Goal: Task Accomplishment & Management: Use online tool/utility

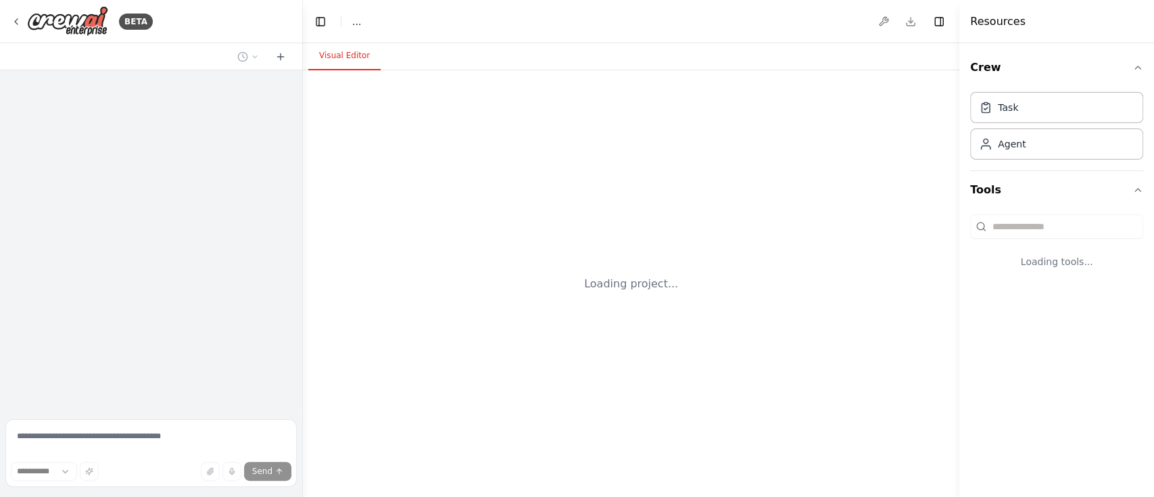
select select "****"
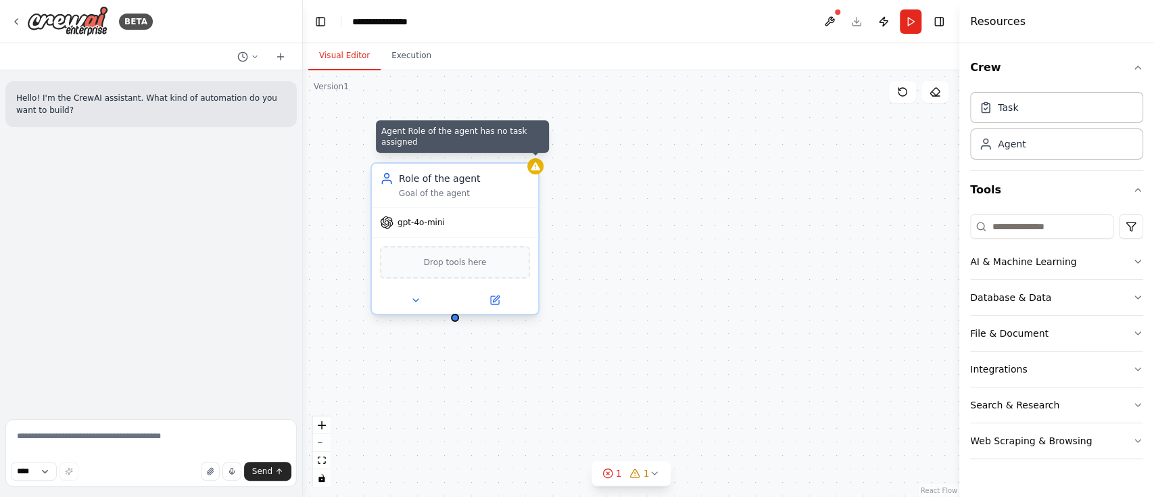
click at [539, 172] on div at bounding box center [535, 166] width 16 height 16
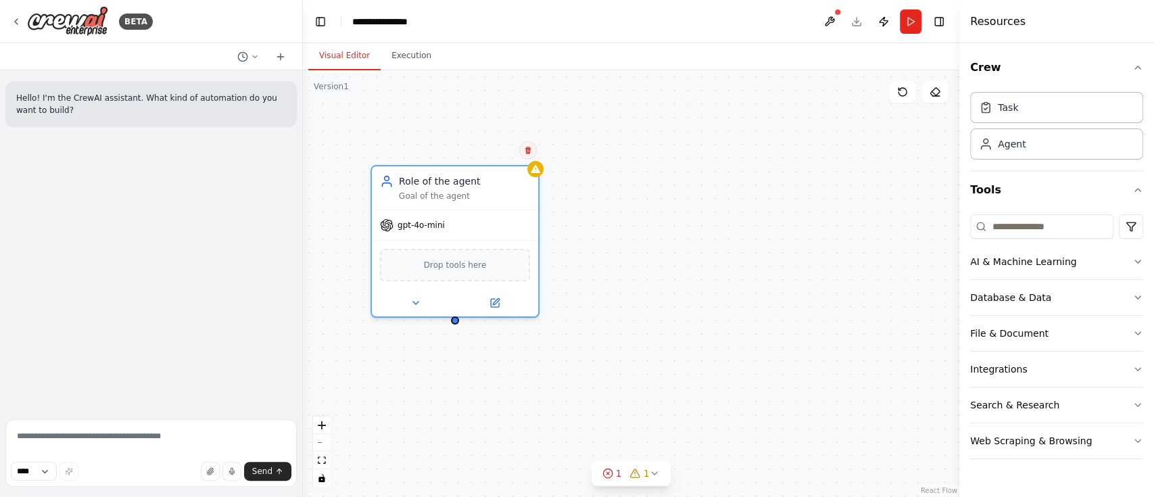
click at [529, 150] on icon at bounding box center [528, 150] width 8 height 8
click at [529, 149] on icon at bounding box center [528, 150] width 8 height 8
click at [489, 145] on button "Confirm" at bounding box center [490, 150] width 48 height 16
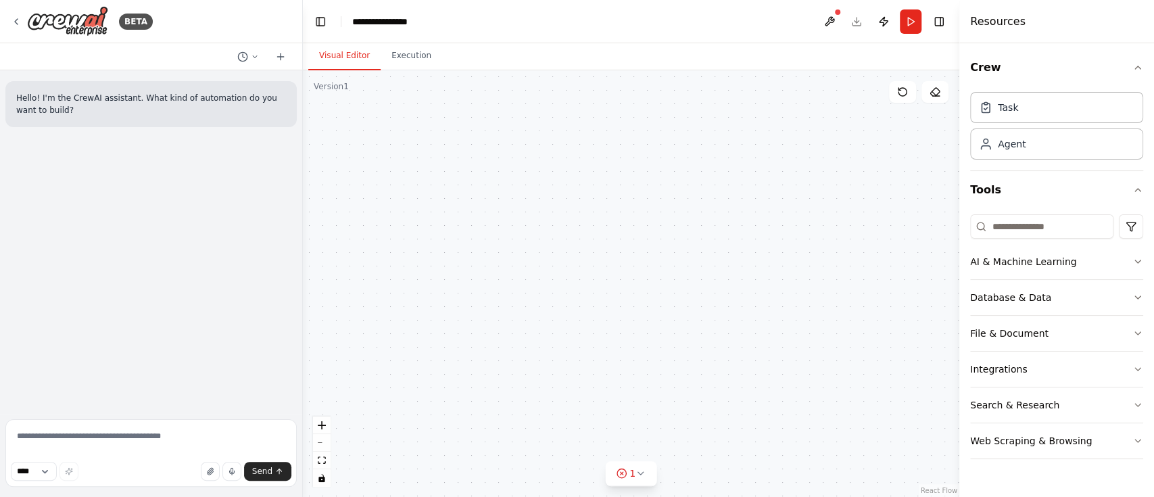
click at [10, 18] on div "BETA" at bounding box center [151, 21] width 302 height 43
click at [22, 24] on div "BETA" at bounding box center [82, 21] width 142 height 30
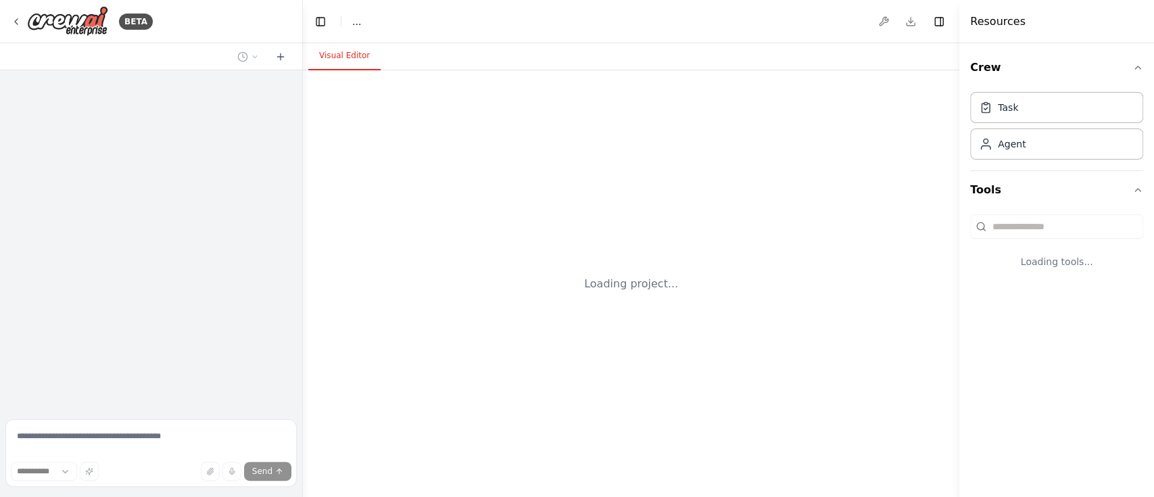
select select "****"
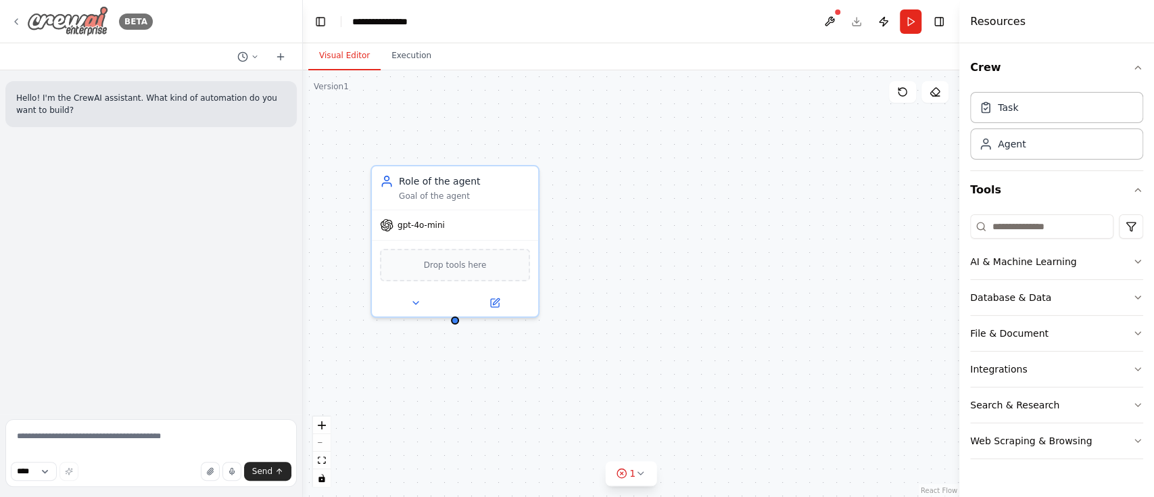
click at [91, 28] on img at bounding box center [67, 21] width 81 height 30
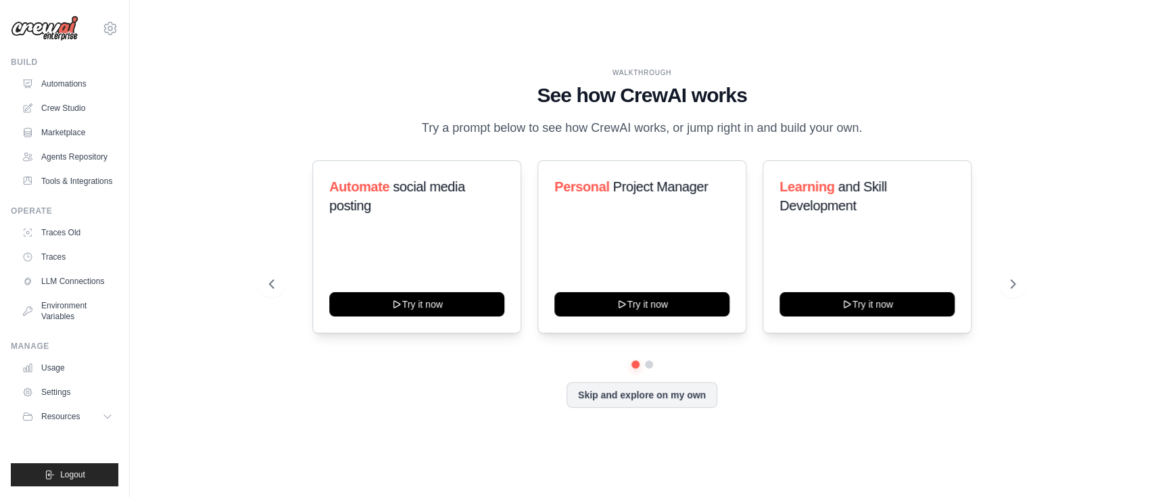
click at [827, 37] on div "WALKTHROUGH See how [PERSON_NAME] works Try a prompt below to see how [PERSON_N…" at bounding box center [641, 249] width 981 height 470
drag, startPoint x: 952, startPoint y: 1, endPoint x: 530, endPoint y: 20, distance: 422.2
click at [530, 20] on div "WALKTHROUGH See how [PERSON_NAME] works Try a prompt below to see how [PERSON_N…" at bounding box center [641, 249] width 981 height 470
click at [76, 110] on link "Crew Studio" at bounding box center [69, 108] width 102 height 22
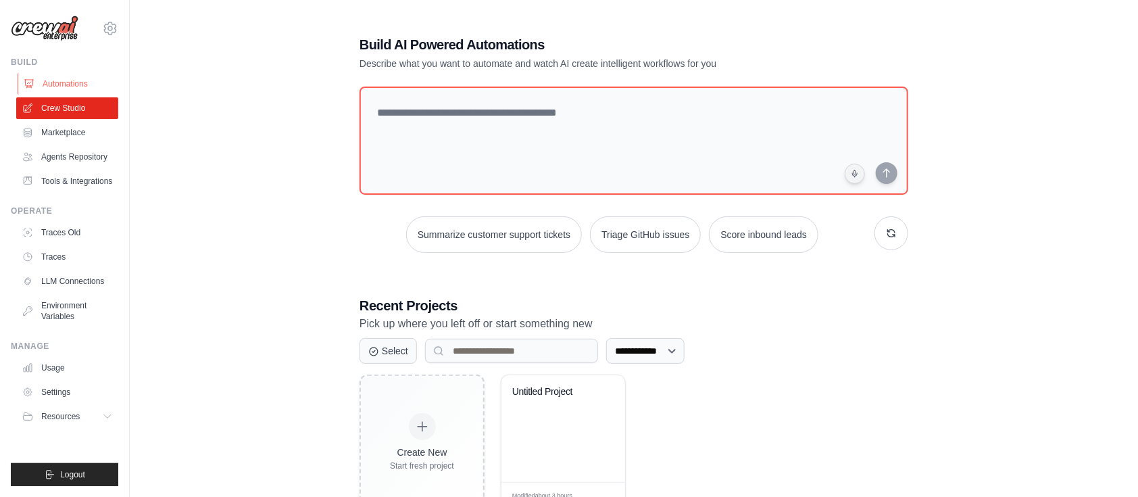
click at [72, 80] on link "Automations" at bounding box center [69, 84] width 102 height 22
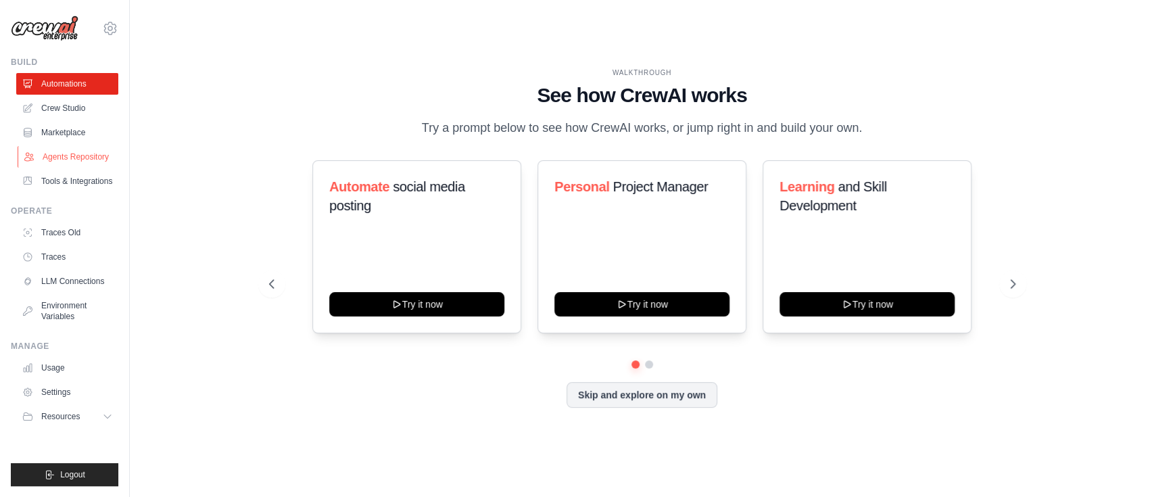
click at [83, 153] on link "Agents Repository" at bounding box center [69, 157] width 102 height 22
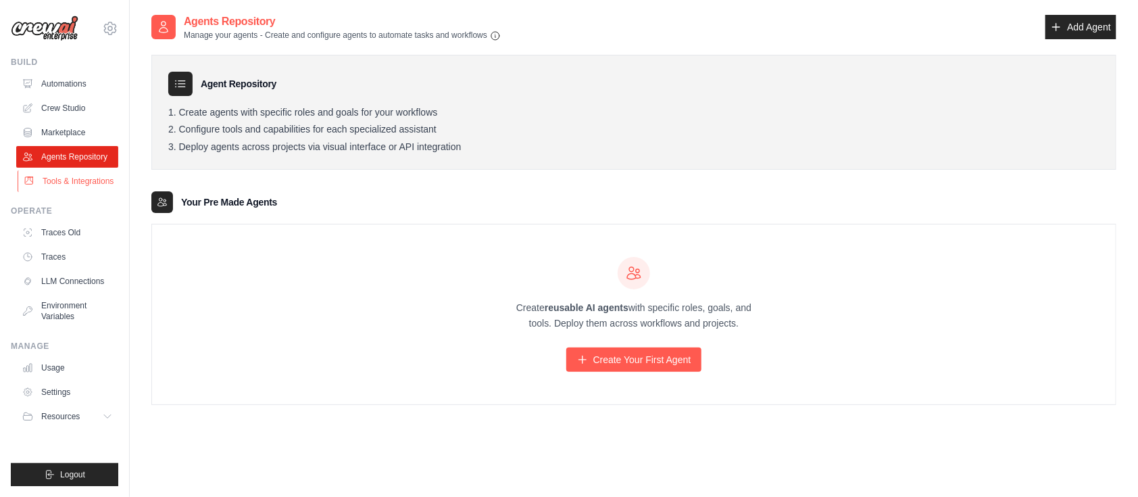
click at [93, 190] on link "Tools & Integrations" at bounding box center [69, 181] width 102 height 22
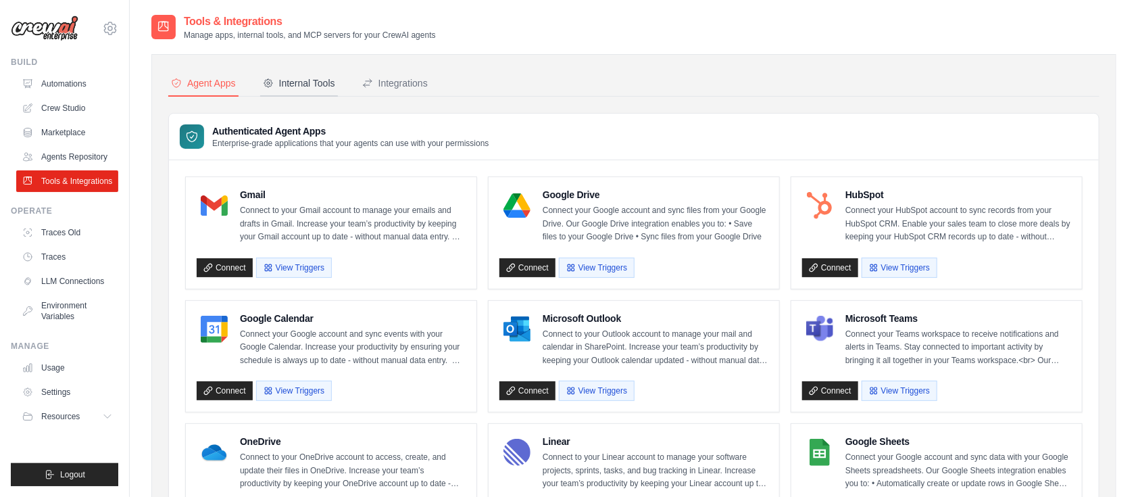
click at [287, 89] on div "Internal Tools" at bounding box center [299, 83] width 72 height 14
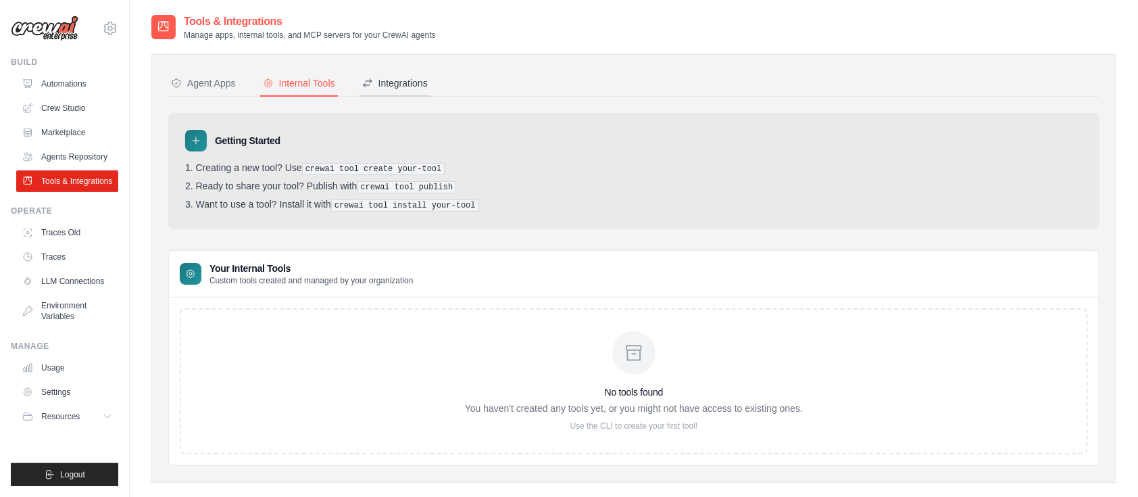
click at [376, 79] on div "Integrations" at bounding box center [395, 83] width 66 height 14
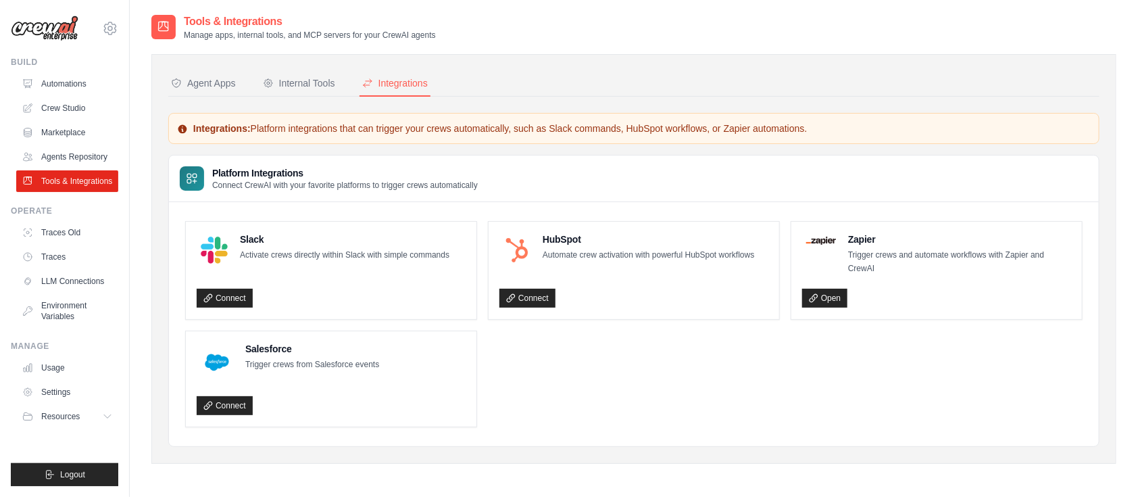
click at [203, 77] on div "Agent Apps" at bounding box center [203, 83] width 65 height 14
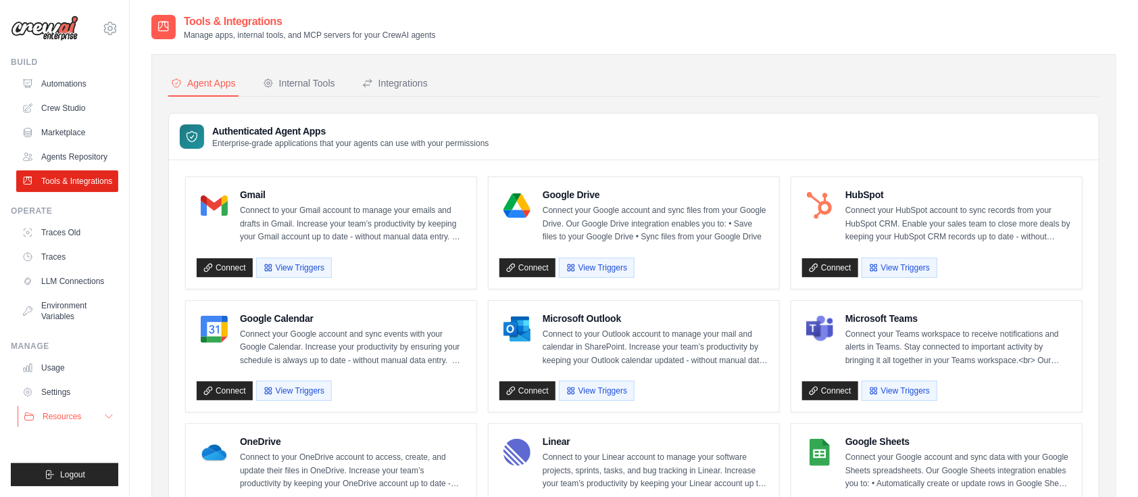
click at [105, 424] on button "Resources" at bounding box center [69, 417] width 102 height 22
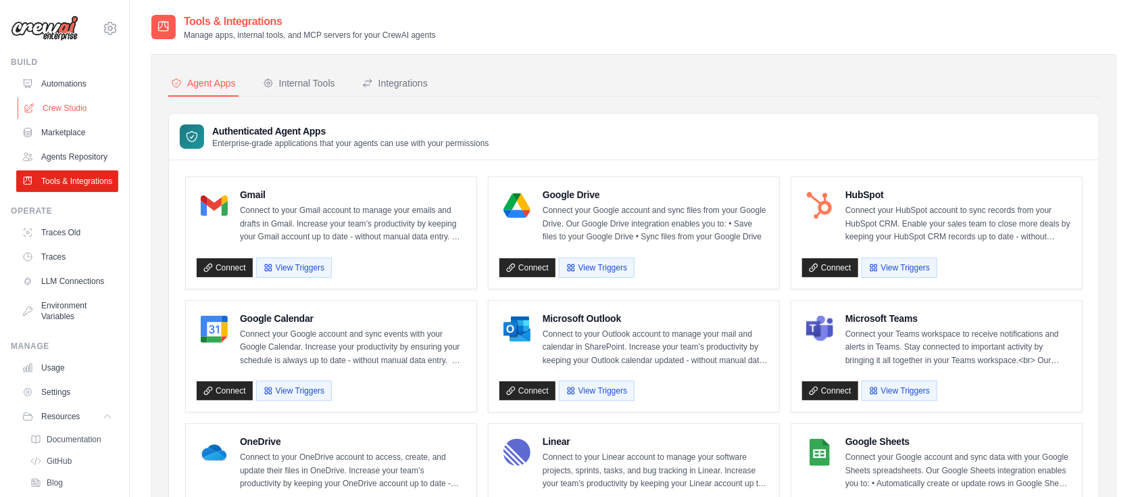
click at [76, 114] on link "Crew Studio" at bounding box center [69, 108] width 102 height 22
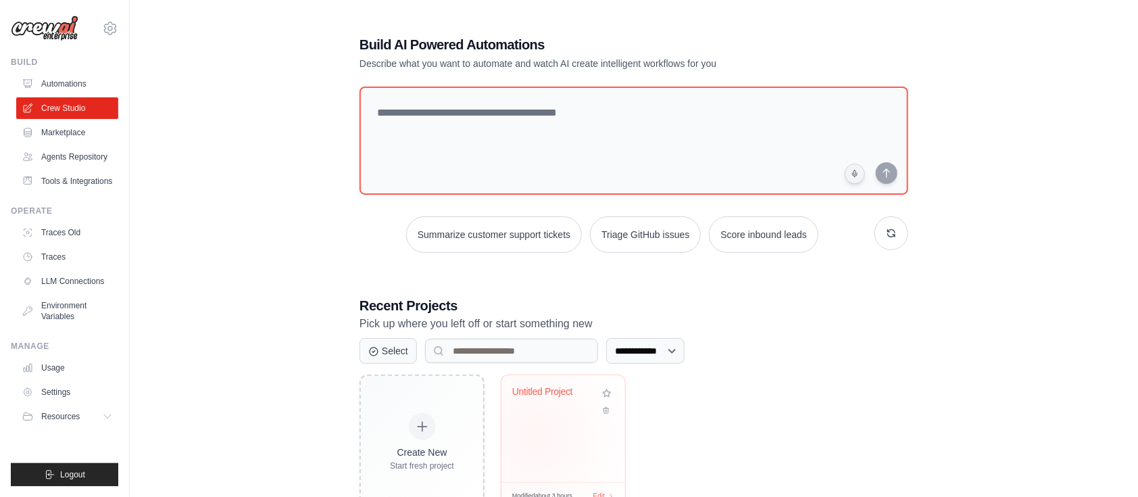
click at [536, 435] on div "Untitled Project" at bounding box center [563, 428] width 124 height 107
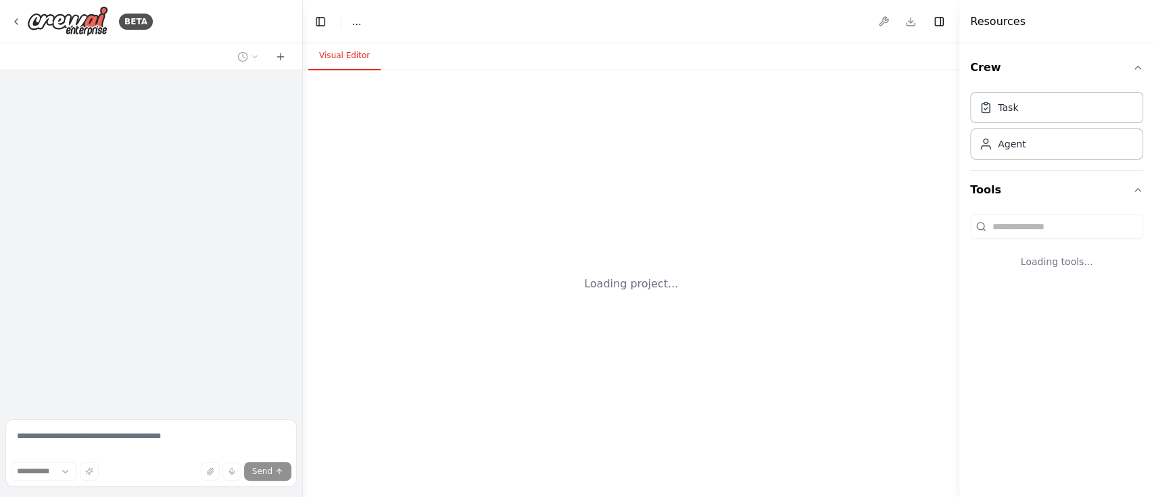
select select "****"
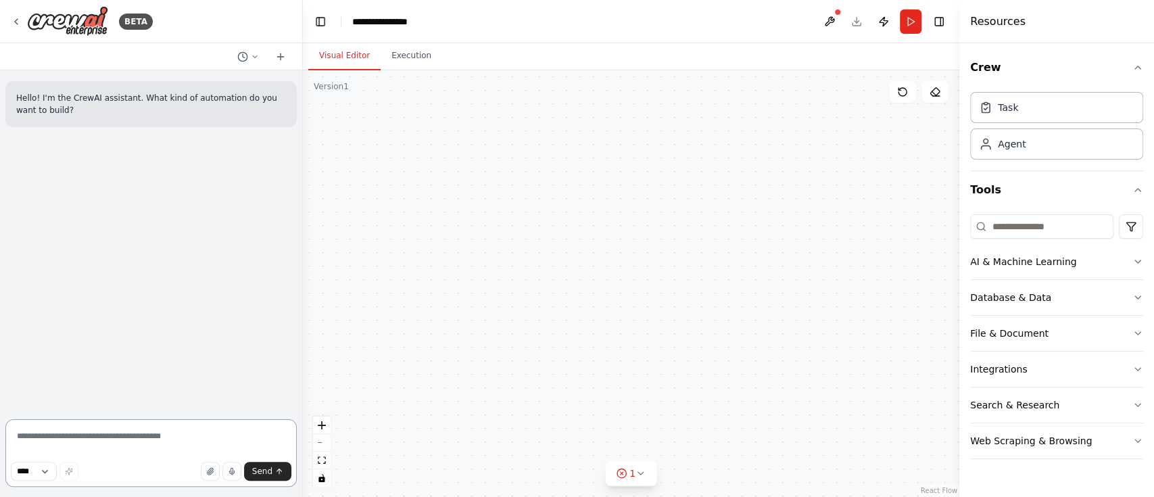
click at [116, 438] on textarea at bounding box center [150, 453] width 291 height 68
click at [150, 441] on textarea "**********" at bounding box center [150, 453] width 291 height 68
click at [255, 430] on textarea "**********" at bounding box center [150, 453] width 291 height 68
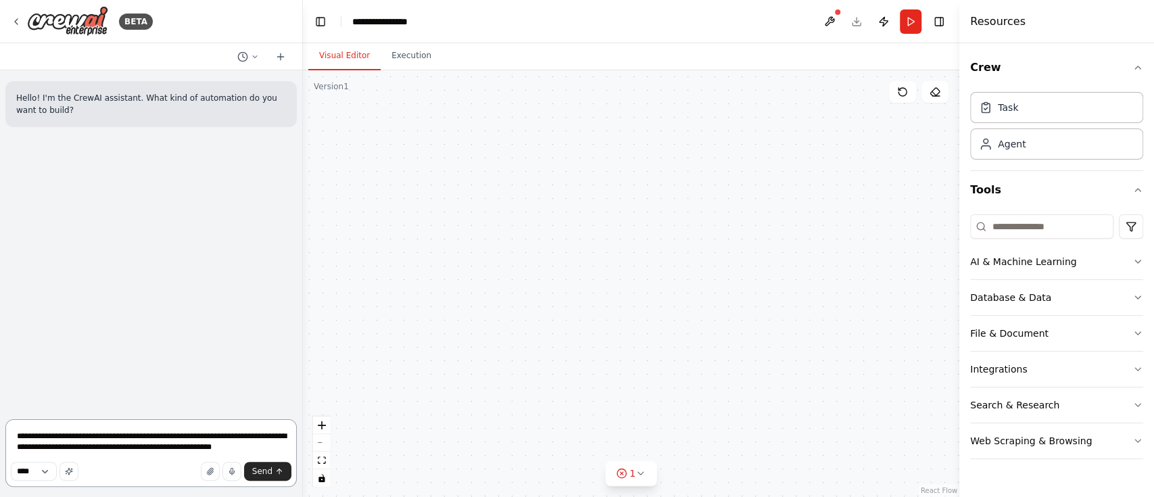
click at [267, 451] on textarea "**********" at bounding box center [150, 453] width 291 height 68
click at [324, 448] on button "zoom out" at bounding box center [322, 443] width 18 height 18
drag, startPoint x: 77, startPoint y: 447, endPoint x: 106, endPoint y: 446, distance: 29.1
click at [106, 446] on textarea "**********" at bounding box center [150, 453] width 291 height 68
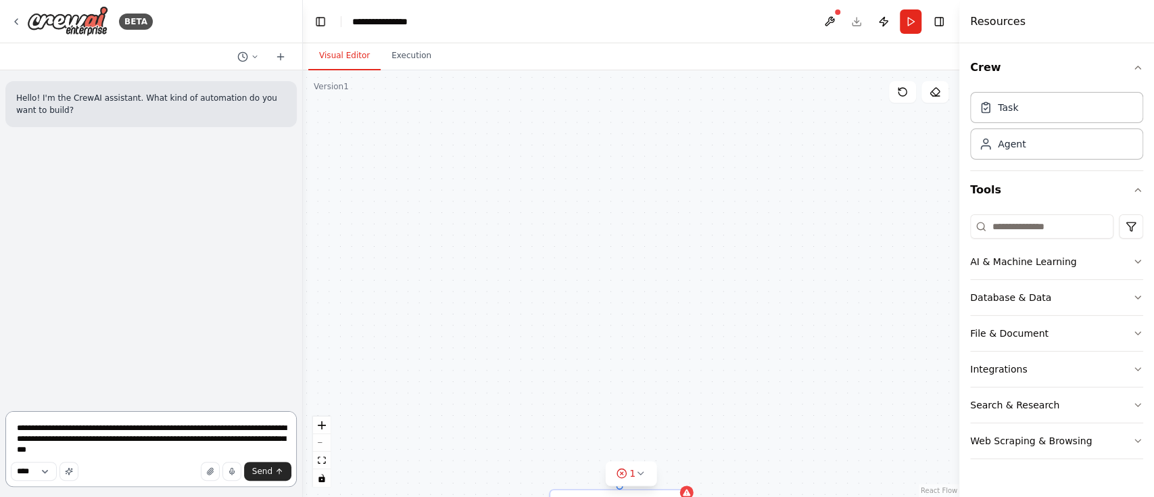
type textarea "**********"
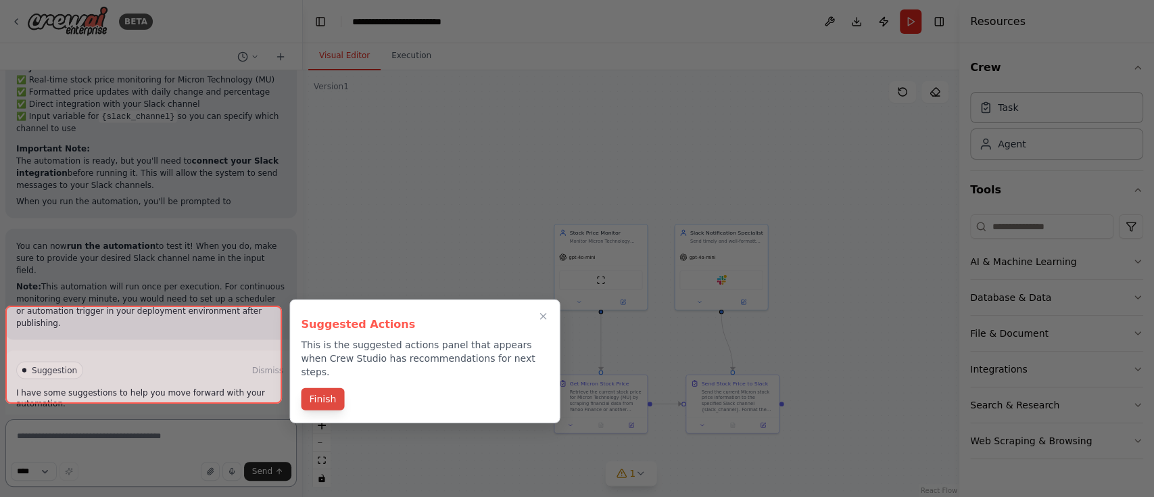
scroll to position [1846, 0]
click at [318, 390] on button "Finish" at bounding box center [322, 400] width 43 height 22
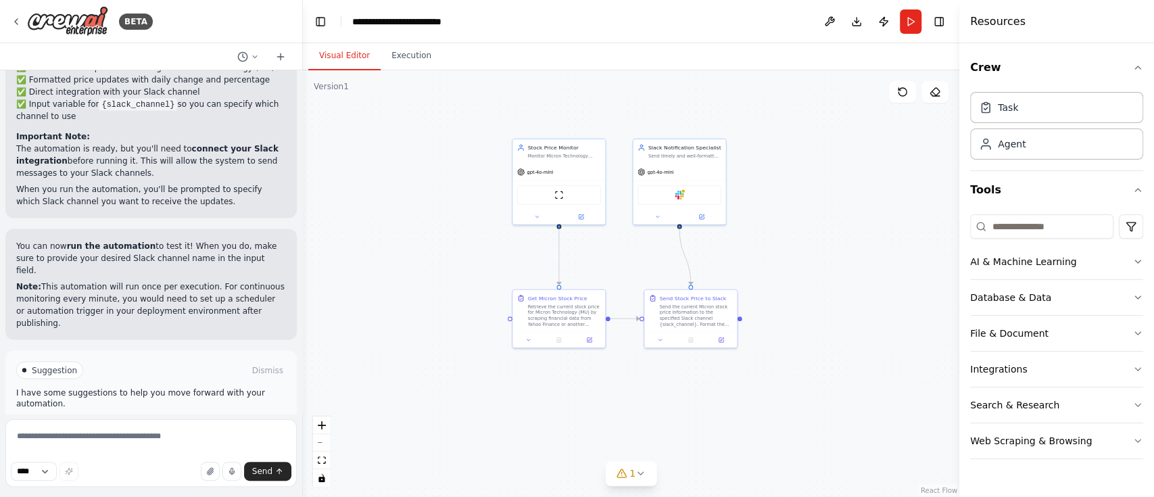
drag, startPoint x: 478, startPoint y: 332, endPoint x: 437, endPoint y: 246, distance: 95.2
click at [437, 246] on div ".deletable-edge-delete-btn { width: 20px; height: 20px; border: 0px solid #ffff…" at bounding box center [631, 283] width 656 height 426
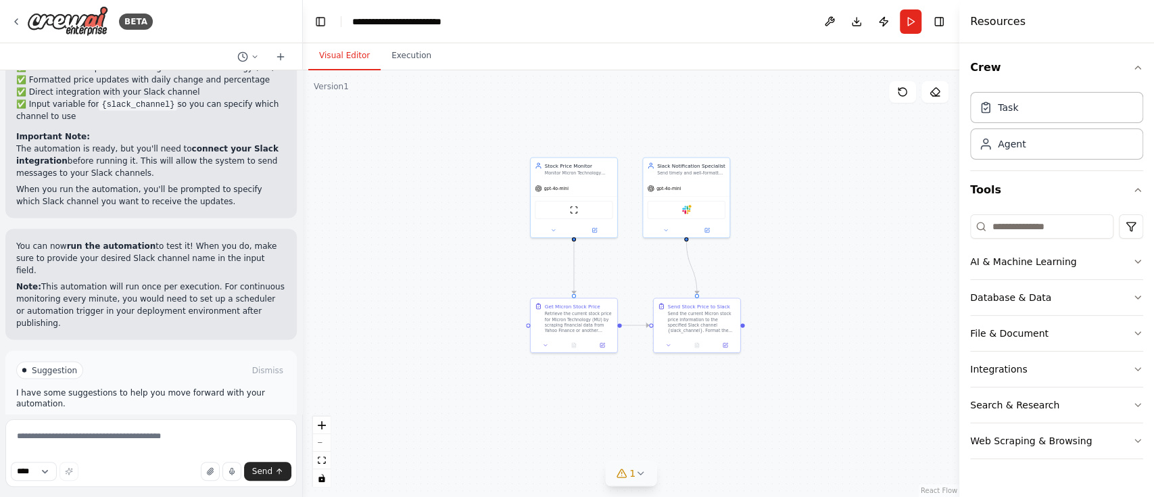
click at [644, 479] on button "1" at bounding box center [631, 473] width 52 height 25
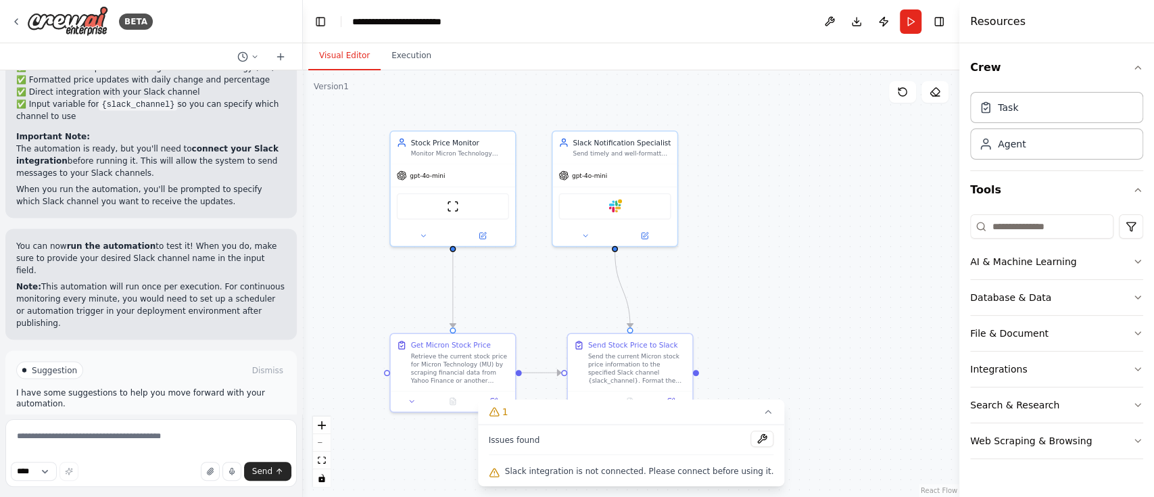
drag, startPoint x: 783, startPoint y: 265, endPoint x: 878, endPoint y: 224, distance: 102.9
click at [878, 224] on div ".deletable-edge-delete-btn { width: 20px; height: 20px; border: 0px solid #ffff…" at bounding box center [631, 283] width 656 height 426
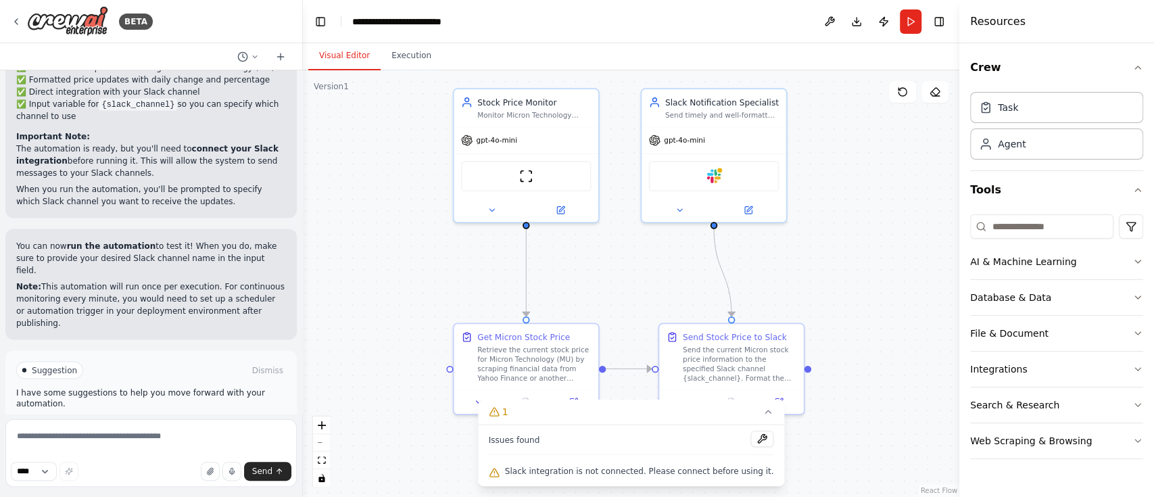
drag, startPoint x: 870, startPoint y: 226, endPoint x: 902, endPoint y: 246, distance: 36.8
click at [902, 246] on div ".deletable-edge-delete-btn { width: 20px; height: 20px; border: 0px solid #ffff…" at bounding box center [631, 283] width 656 height 426
click at [488, 208] on icon at bounding box center [491, 207] width 9 height 9
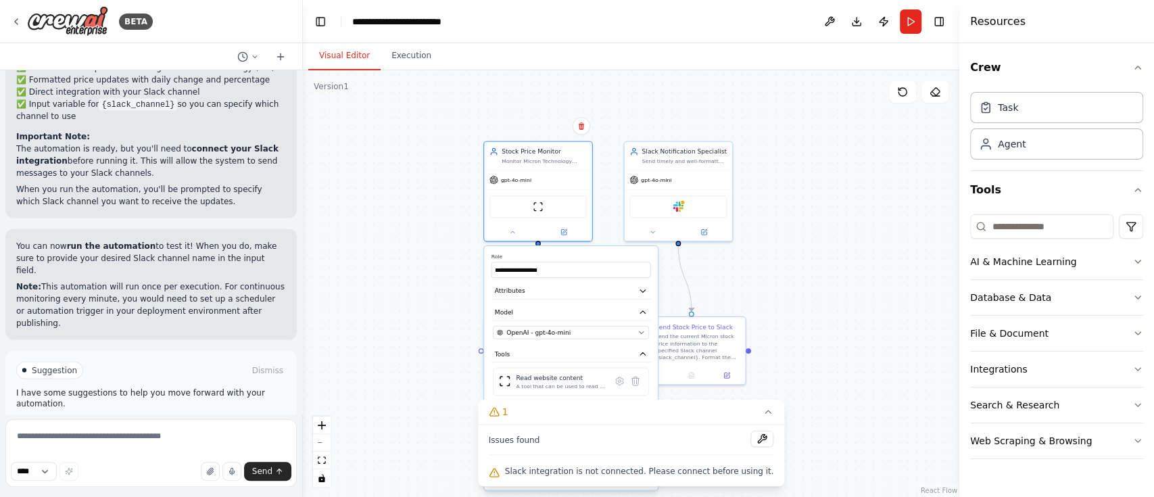
click at [825, 281] on div ".deletable-edge-delete-btn { width: 20px; height: 20px; border: 0px solid #ffff…" at bounding box center [631, 283] width 656 height 426
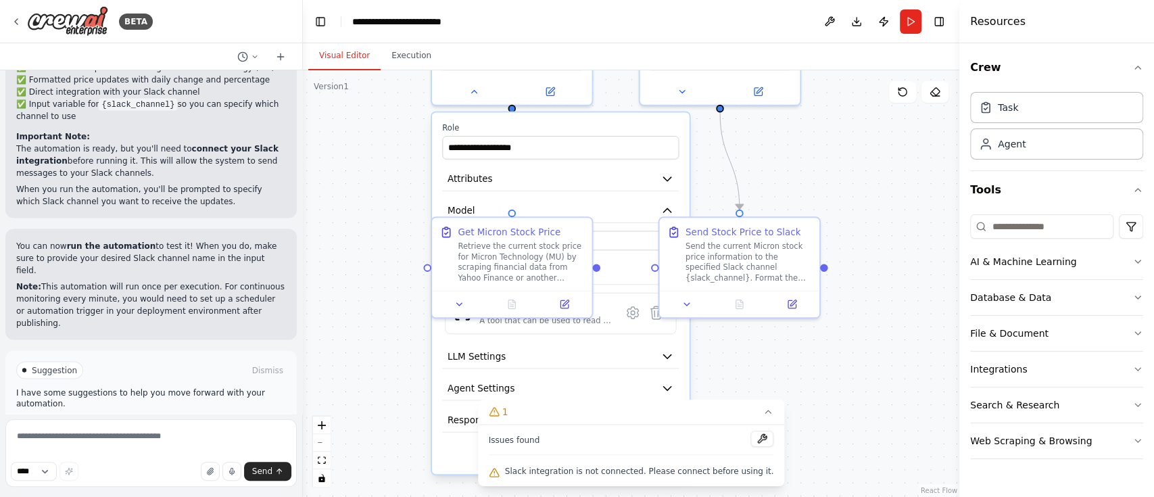
drag, startPoint x: 786, startPoint y: 312, endPoint x: 898, endPoint y: 195, distance: 162.1
click at [898, 195] on div ".deletable-edge-delete-btn { width: 20px; height: 20px; border: 0px solid #ffff…" at bounding box center [631, 283] width 656 height 426
click at [459, 306] on button at bounding box center [458, 301] width 45 height 16
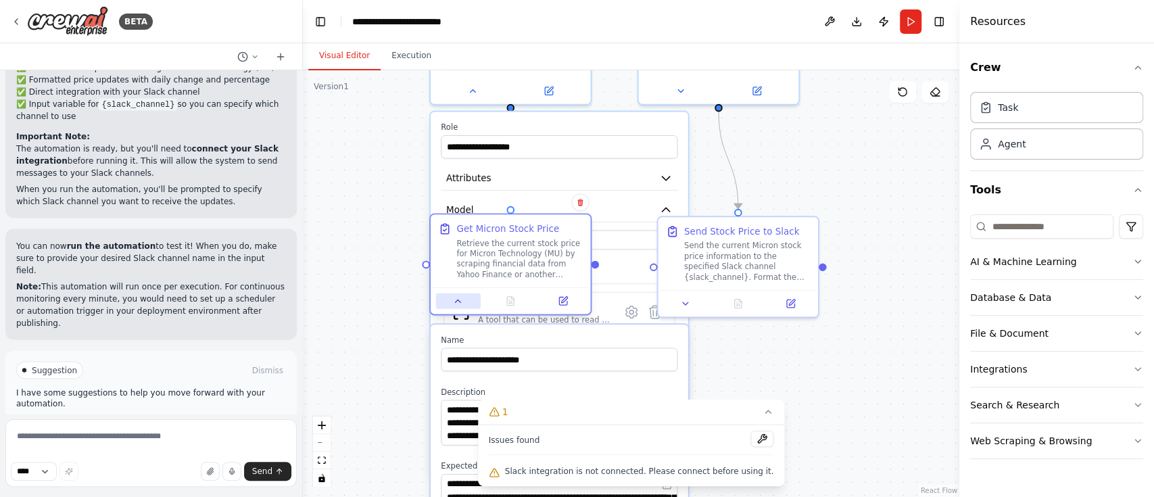
click at [461, 303] on icon at bounding box center [458, 301] width 10 height 10
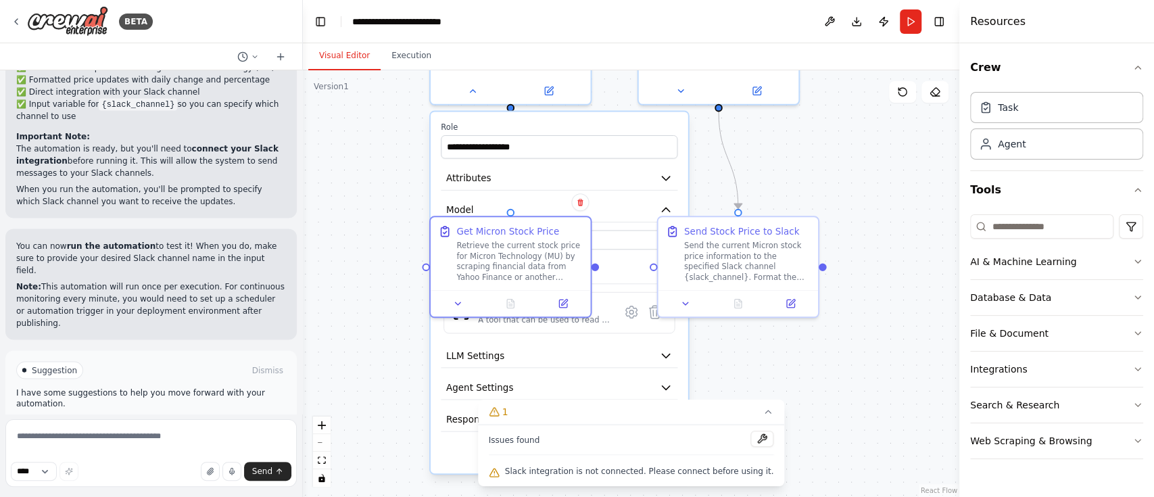
click at [822, 155] on div ".deletable-edge-delete-btn { width: 20px; height: 20px; border: 0px solid #ffff…" at bounding box center [631, 283] width 656 height 426
click at [668, 185] on button "Attributes" at bounding box center [559, 178] width 237 height 24
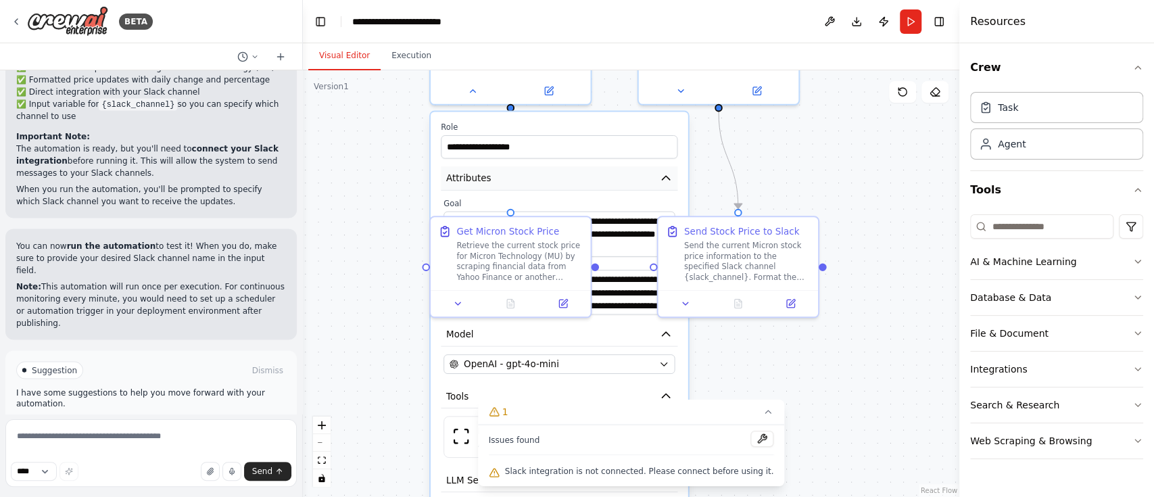
click at [668, 185] on button "Attributes" at bounding box center [559, 178] width 237 height 24
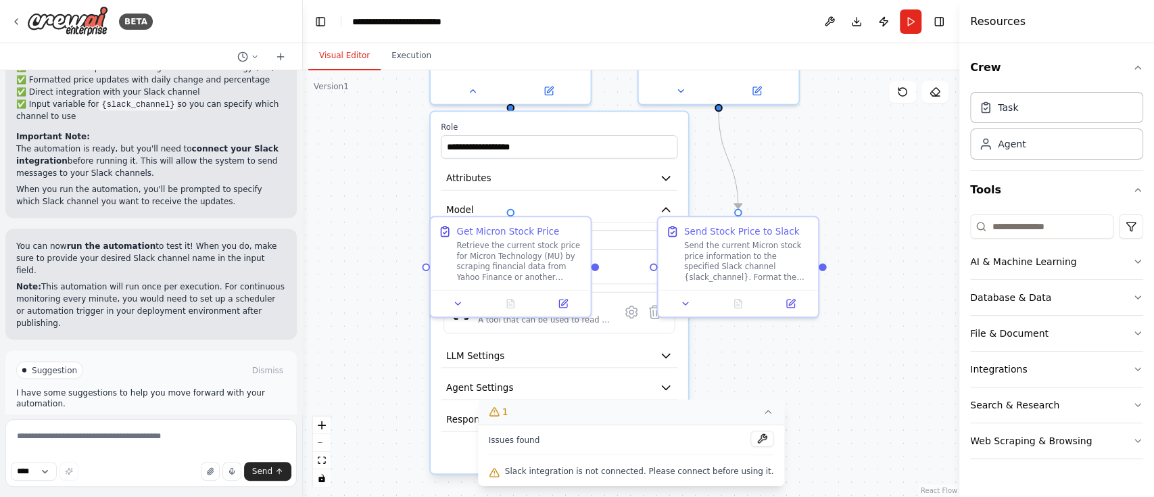
click at [762, 409] on icon at bounding box center [767, 411] width 11 height 11
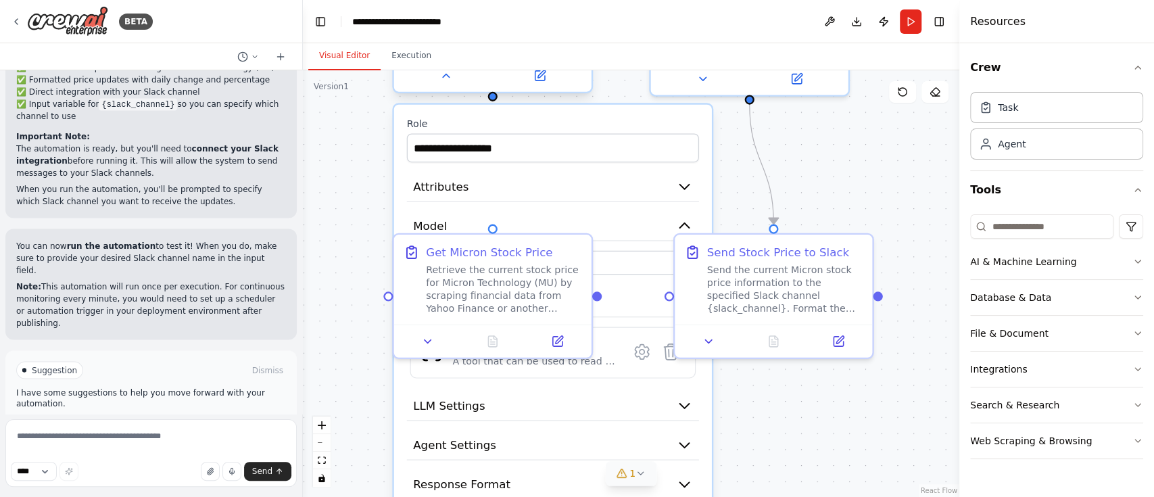
click at [441, 88] on div at bounding box center [492, 75] width 197 height 32
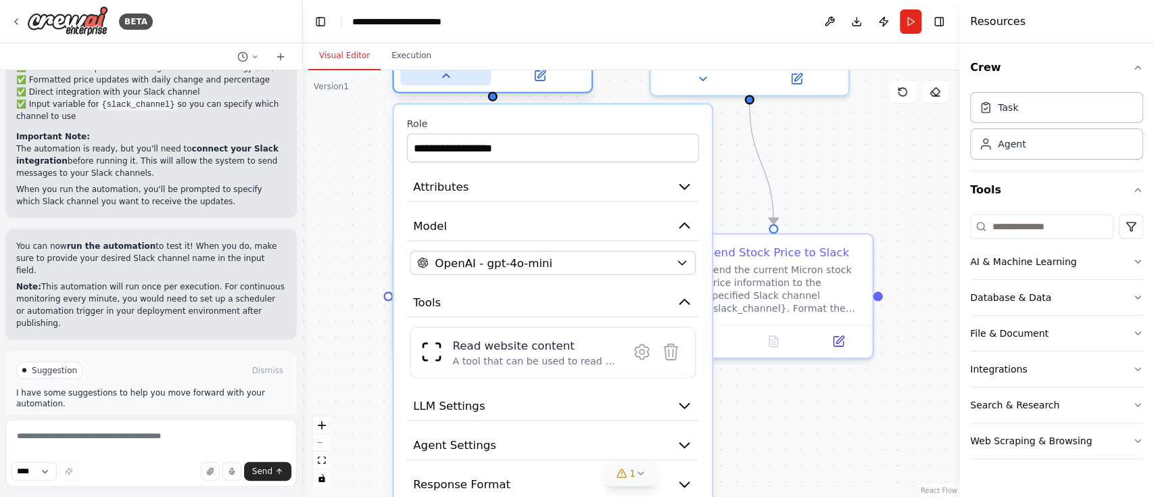
click at [443, 83] on button at bounding box center [445, 75] width 91 height 19
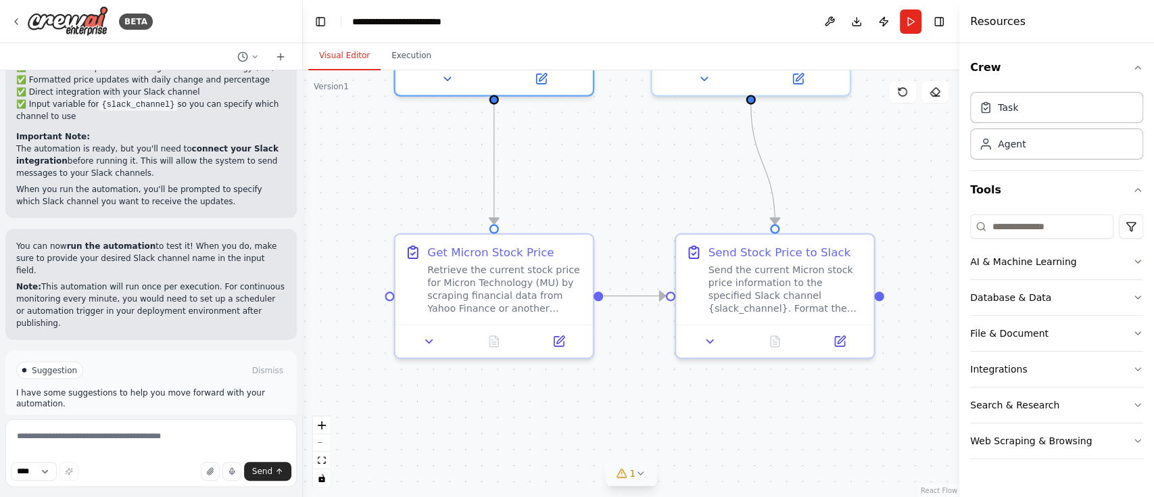
drag, startPoint x: 584, startPoint y: 171, endPoint x: 553, endPoint y: 166, distance: 31.4
click at [553, 166] on div ".deletable-edge-delete-btn { width: 20px; height: 20px; border: 0px solid #ffff…" at bounding box center [631, 283] width 656 height 426
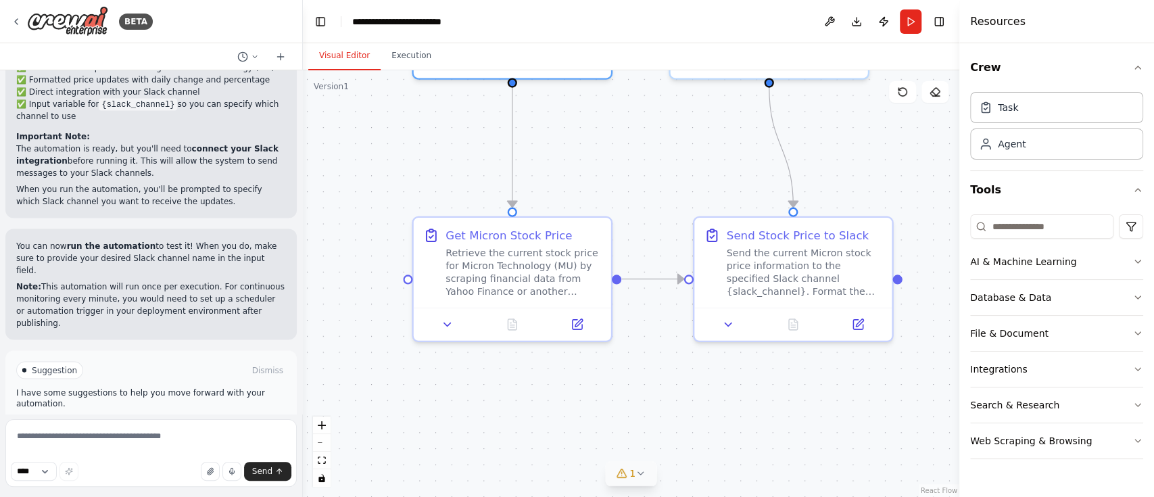
drag, startPoint x: 382, startPoint y: 213, endPoint x: 400, endPoint y: 196, distance: 24.9
click at [400, 196] on div ".deletable-edge-delete-btn { width: 20px; height: 20px; border: 0px solid #ffff…" at bounding box center [631, 283] width 656 height 426
click at [451, 328] on button at bounding box center [447, 321] width 55 height 19
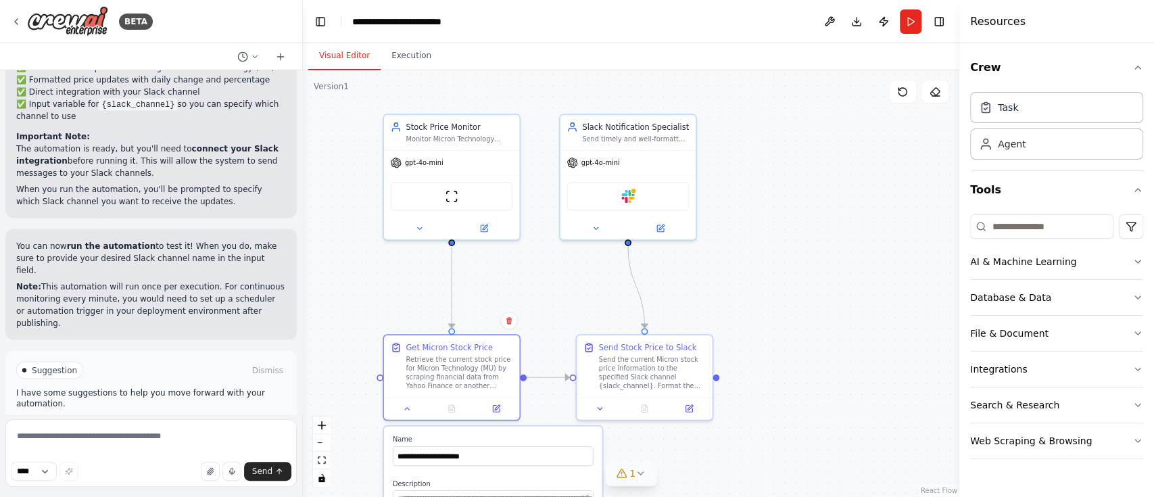
drag, startPoint x: 908, startPoint y: 187, endPoint x: 806, endPoint y: 160, distance: 106.2
click at [806, 160] on div ".deletable-edge-delete-btn { width: 20px; height: 20px; border: 0px solid #ffff…" at bounding box center [631, 283] width 656 height 426
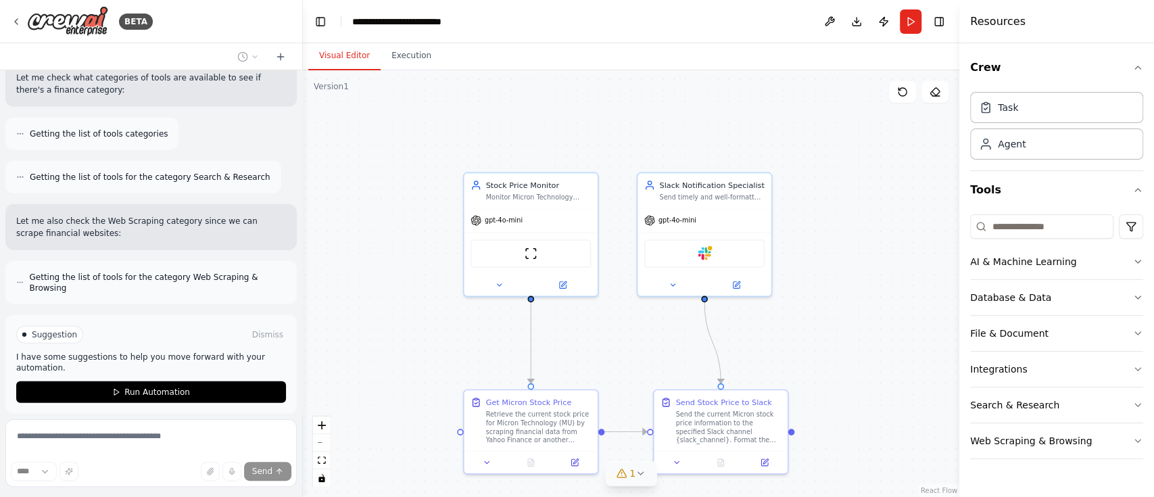
click at [641, 478] on icon at bounding box center [640, 473] width 11 height 11
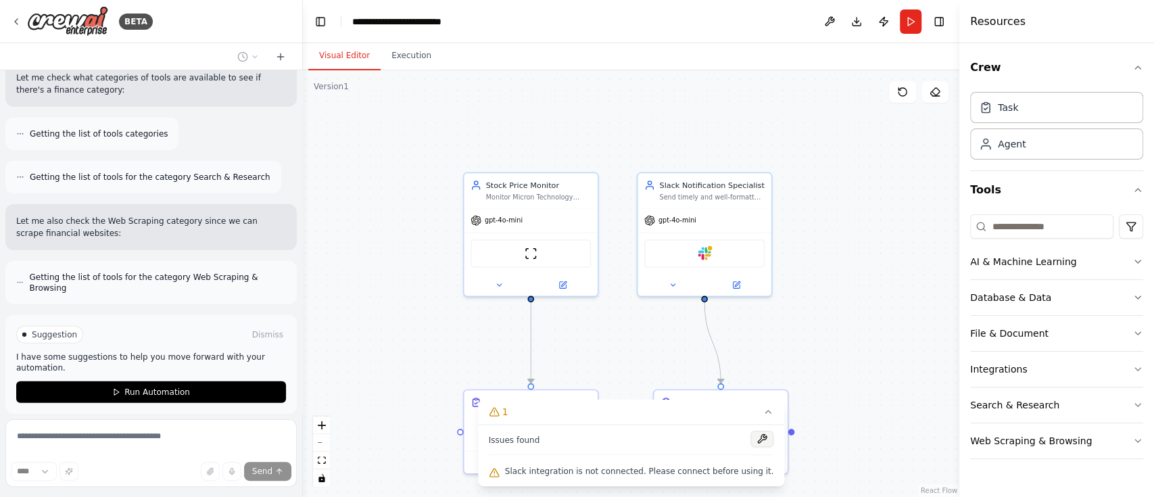
click at [750, 435] on button at bounding box center [761, 439] width 23 height 16
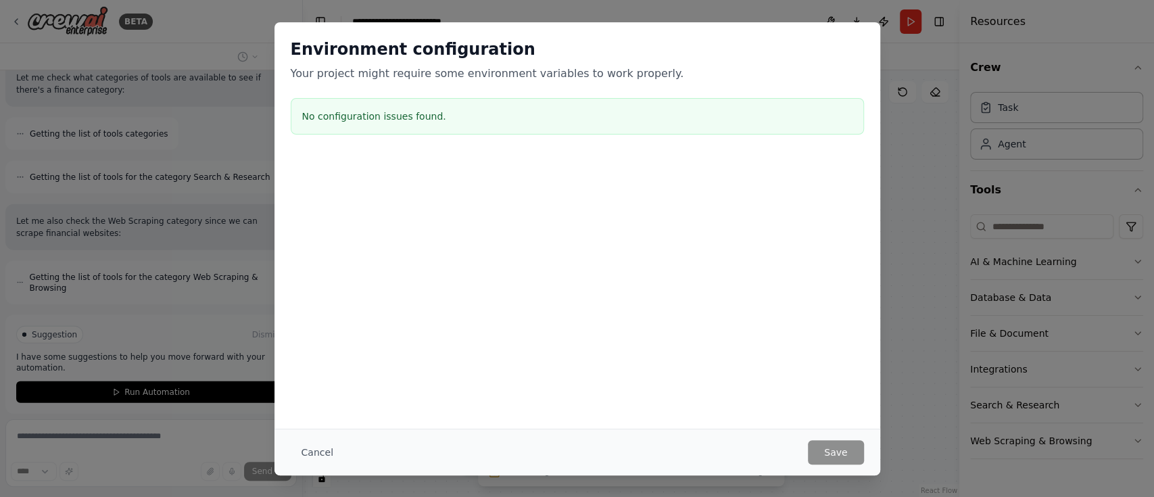
click at [500, 129] on div "No configuration issues found." at bounding box center [577, 116] width 573 height 36
click at [307, 457] on button "Cancel" at bounding box center [317, 452] width 53 height 24
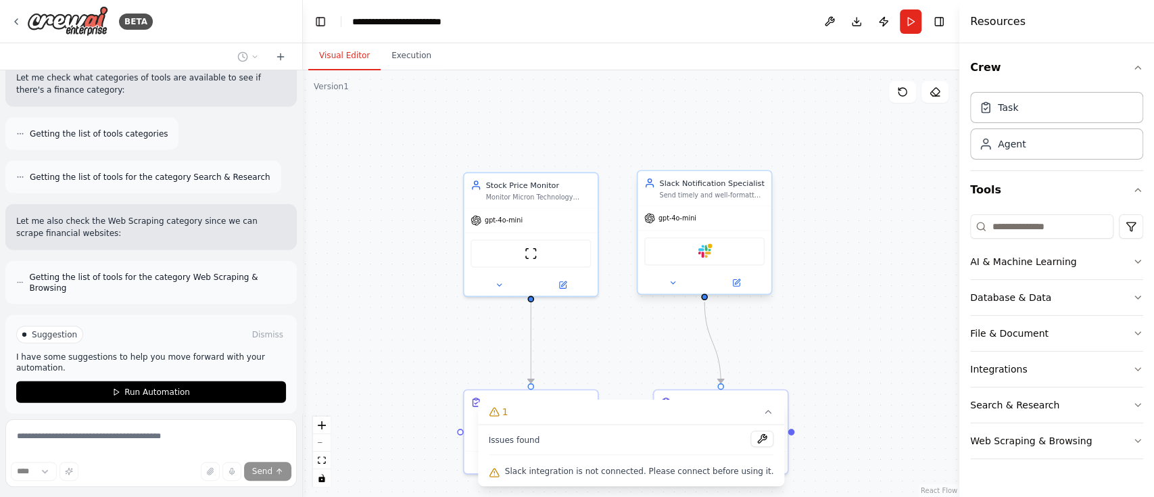
click at [704, 240] on div "Slack" at bounding box center [704, 251] width 120 height 28
click at [710, 258] on div "Slack" at bounding box center [704, 251] width 120 height 28
click at [677, 285] on button at bounding box center [673, 282] width 62 height 13
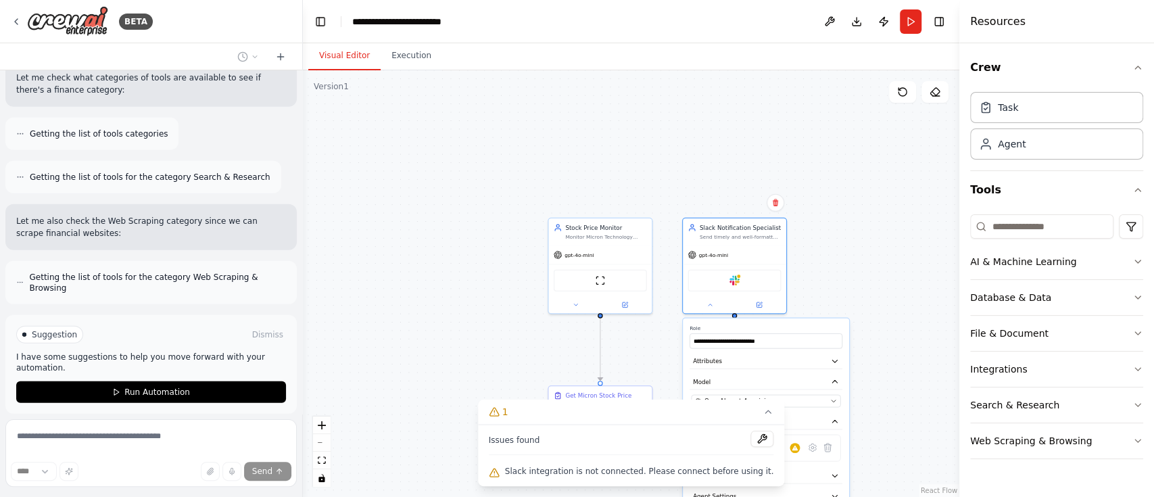
click at [914, 241] on div ".deletable-edge-delete-btn { width: 20px; height: 20px; border: 0px solid #ffff…" at bounding box center [631, 283] width 656 height 426
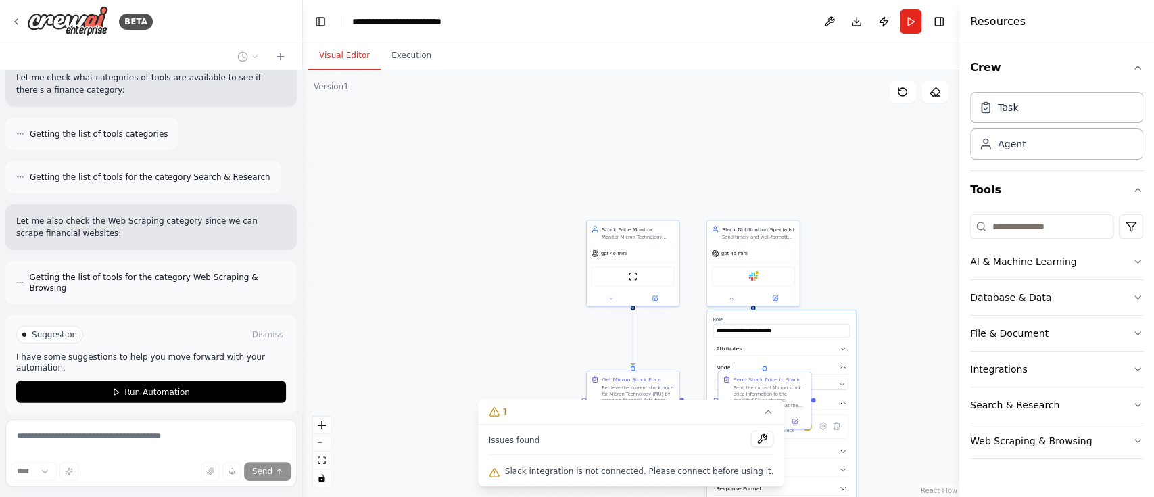
click at [914, 241] on div ".deletable-edge-delete-btn { width: 20px; height: 20px; border: 0px solid #ffff…" at bounding box center [631, 283] width 656 height 426
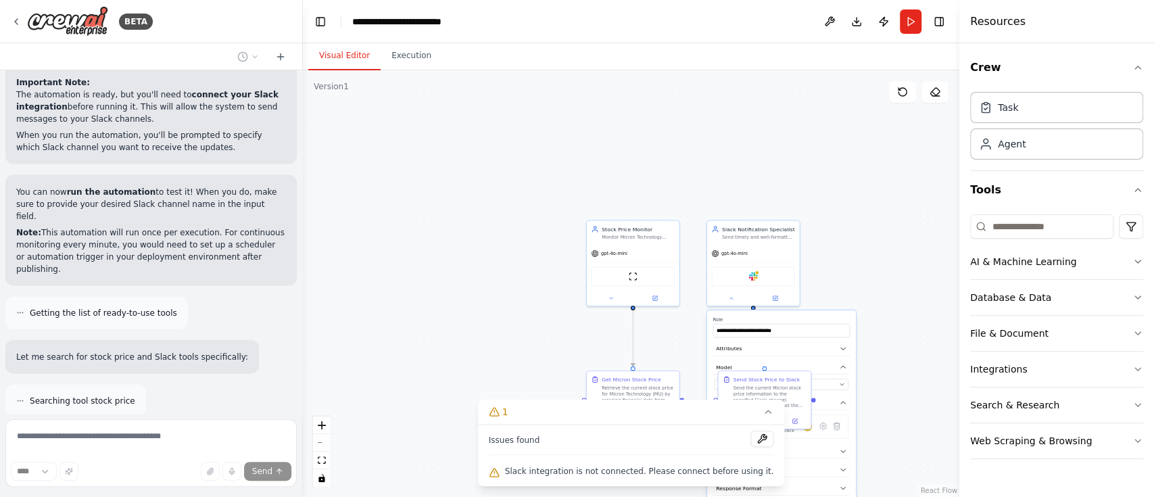
scroll to position [1869, 0]
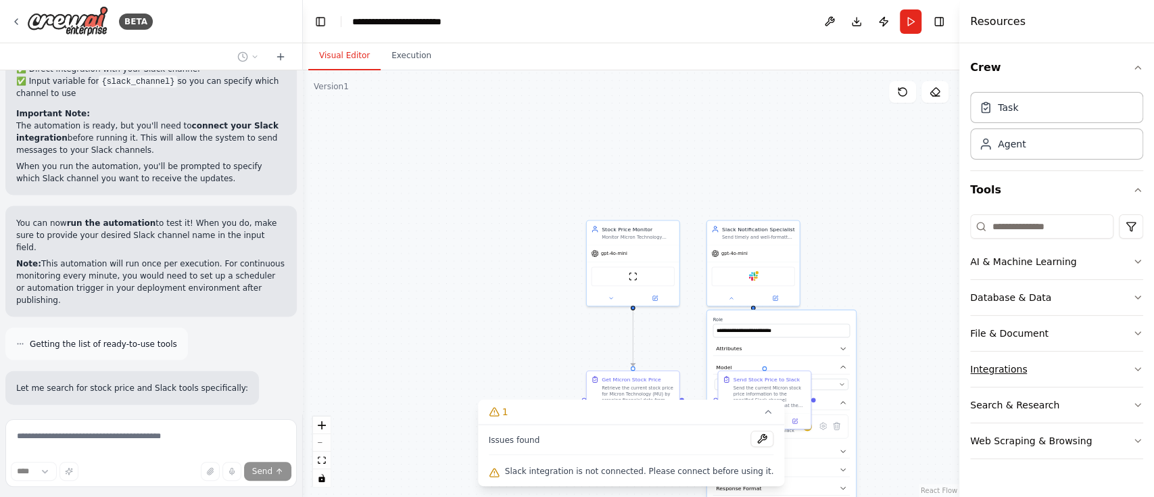
click at [1114, 360] on button "Integrations" at bounding box center [1056, 368] width 173 height 35
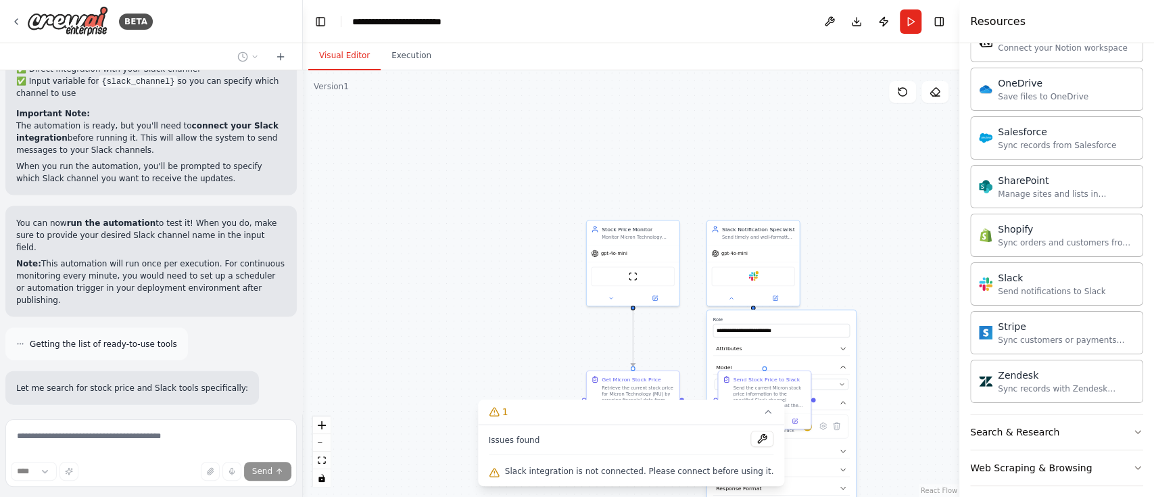
scroll to position [1060, 0]
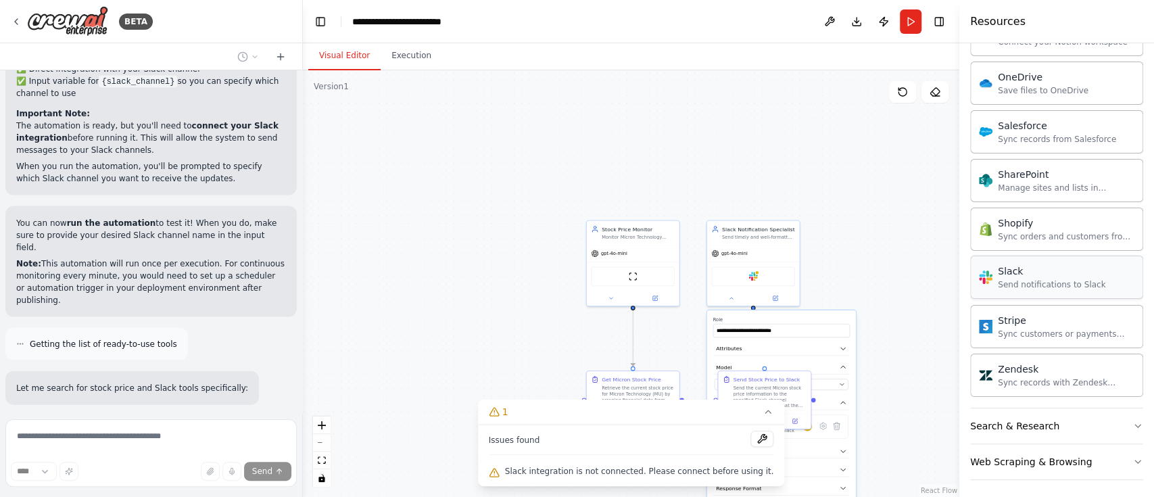
click at [1046, 285] on div "Send notifications to Slack" at bounding box center [1051, 284] width 107 height 11
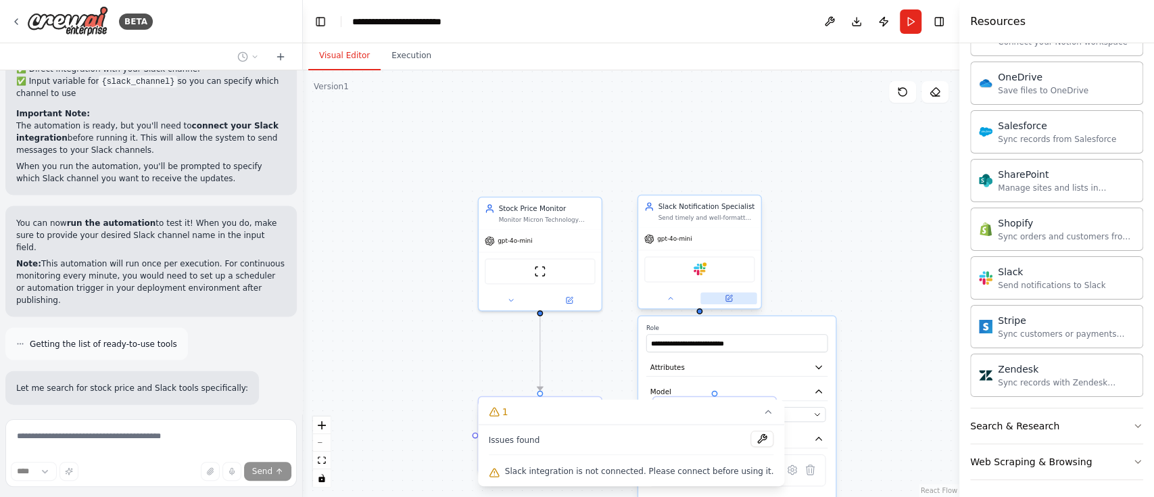
click at [725, 296] on icon at bounding box center [729, 298] width 8 height 8
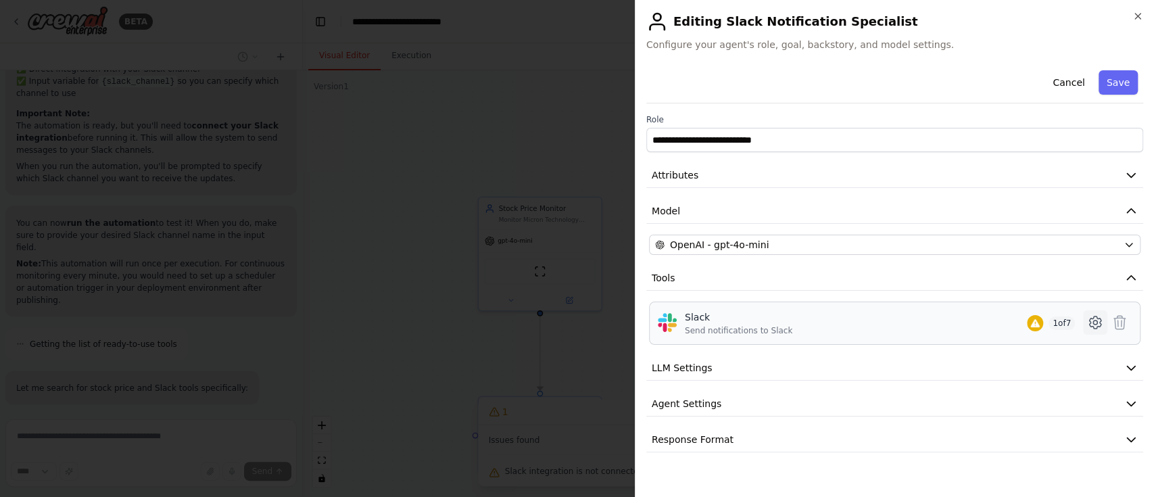
click at [1094, 322] on icon at bounding box center [1095, 322] width 16 height 16
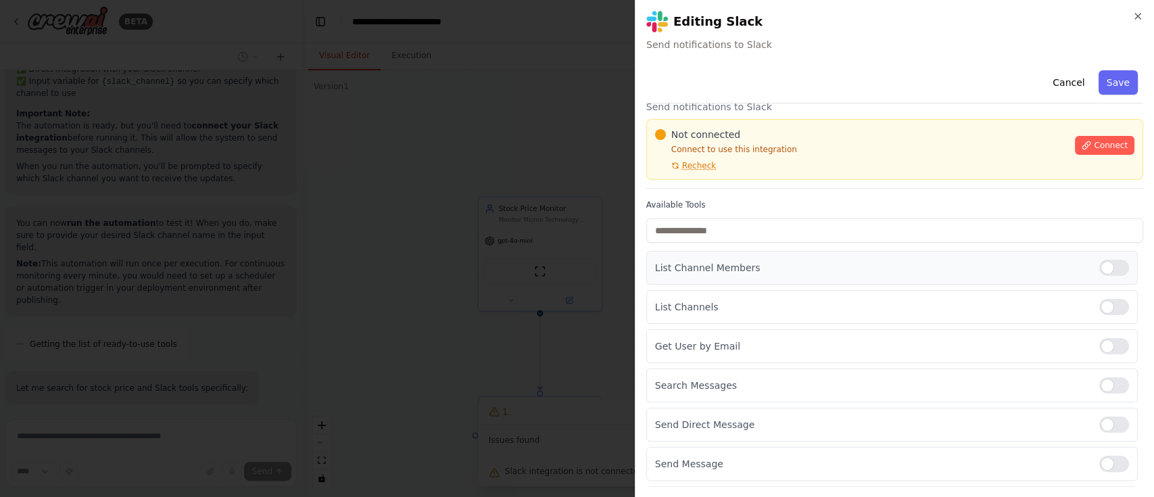
scroll to position [0, 0]
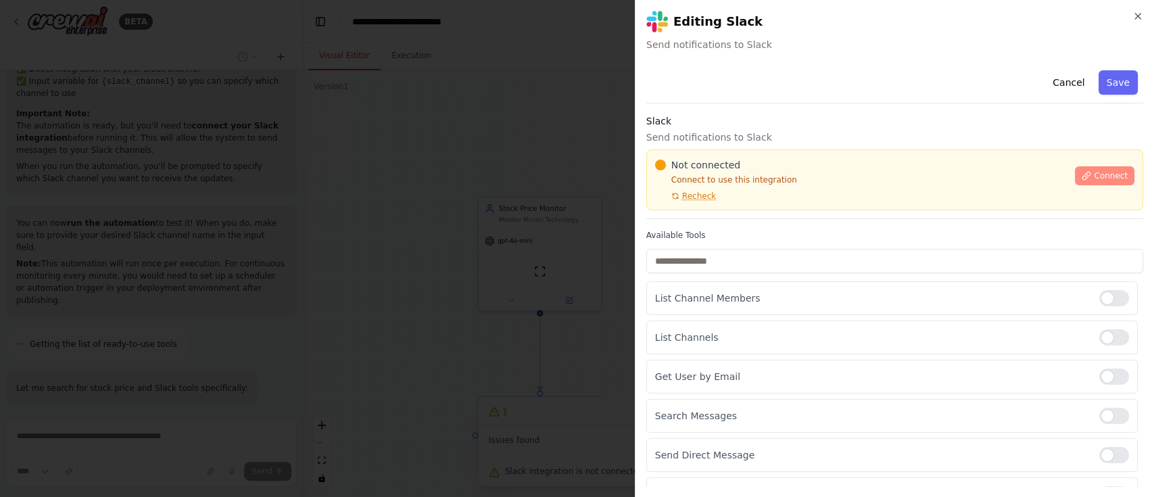
click at [1094, 172] on span "Connect" at bounding box center [1111, 175] width 34 height 11
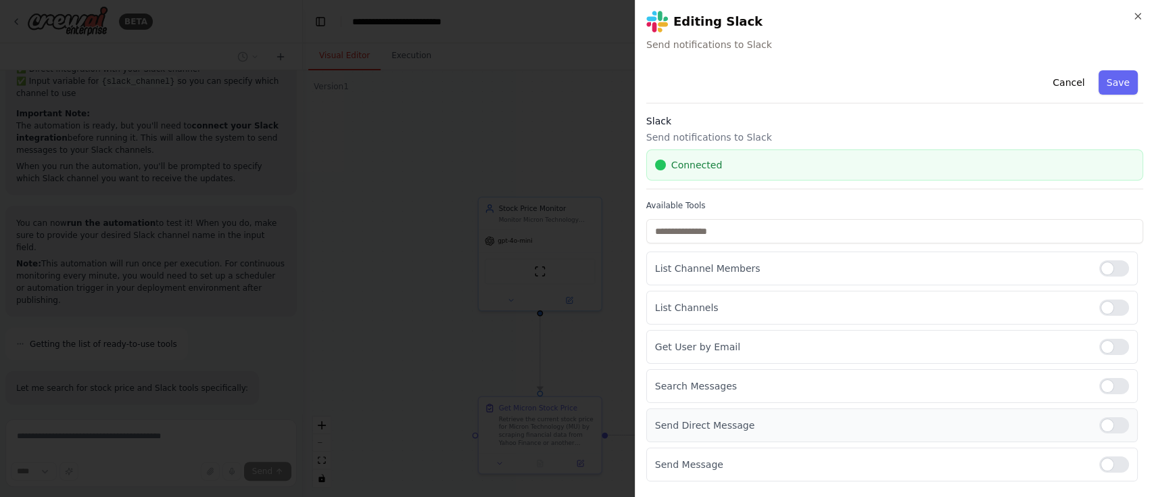
click at [1104, 420] on div at bounding box center [1114, 425] width 30 height 16
click at [1104, 384] on div at bounding box center [1114, 386] width 30 height 16
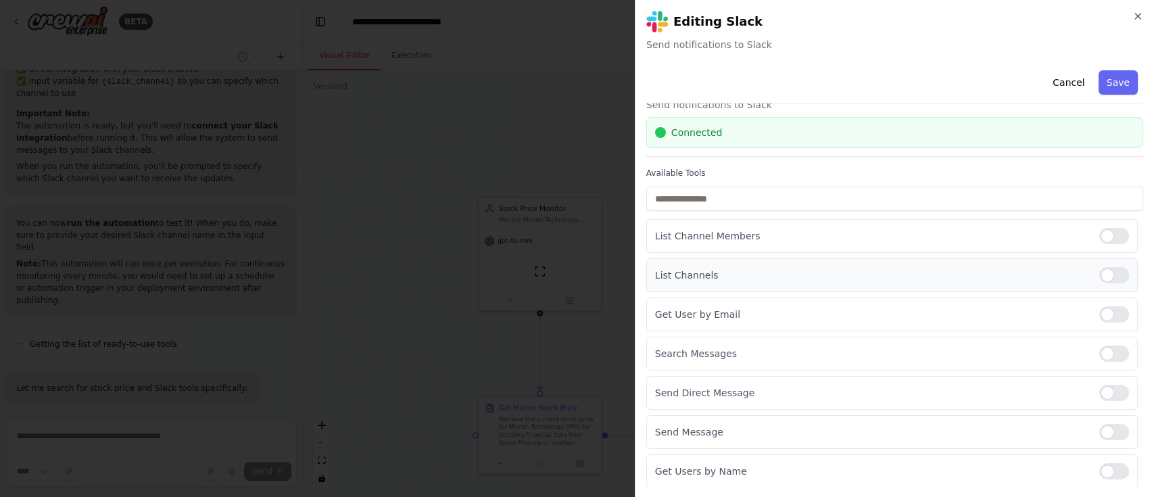
click at [1106, 273] on div at bounding box center [1114, 275] width 30 height 16
click at [1103, 311] on div at bounding box center [1114, 314] width 30 height 16
click at [1108, 235] on div at bounding box center [1114, 236] width 30 height 16
click at [1103, 469] on div at bounding box center [1114, 471] width 30 height 16
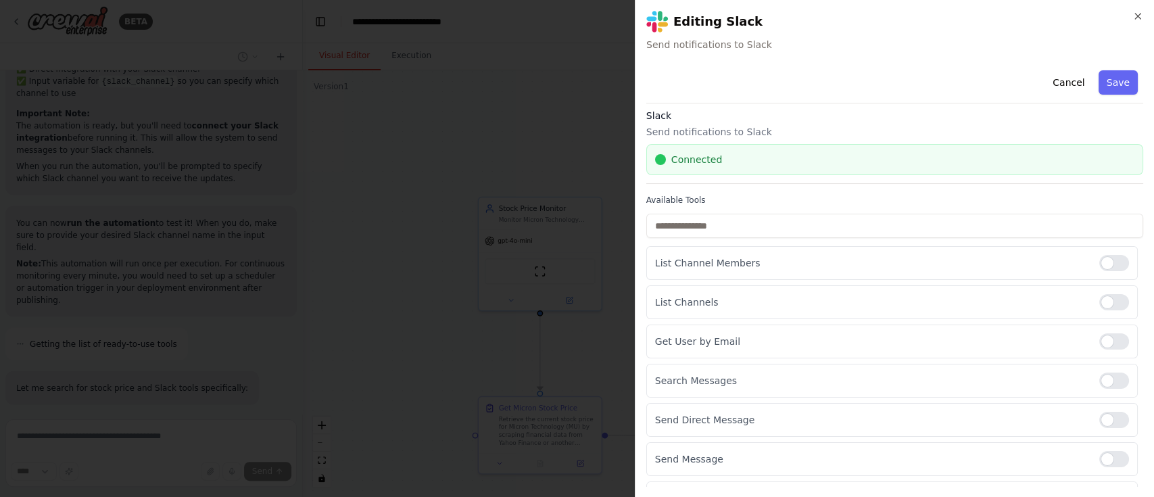
scroll to position [4, 0]
click at [1108, 80] on button "Save" at bounding box center [1117, 82] width 39 height 24
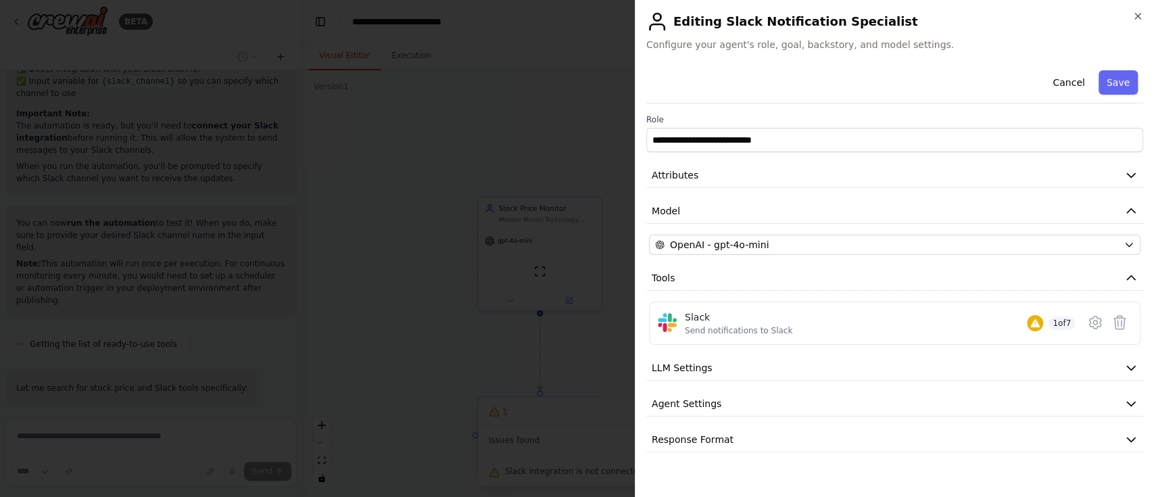
scroll to position [0, 0]
click at [1104, 174] on button "Attributes" at bounding box center [894, 175] width 497 height 25
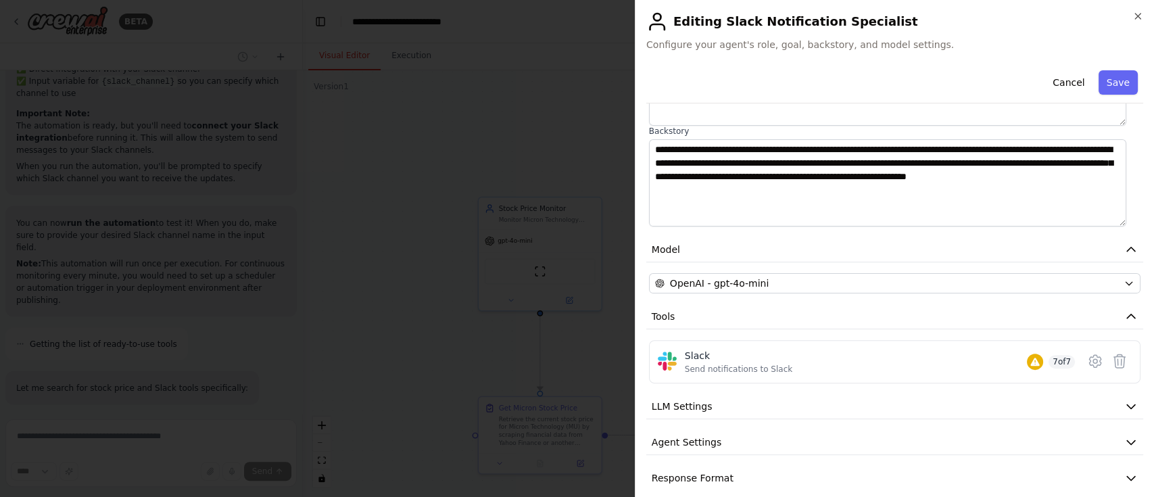
scroll to position [189, 0]
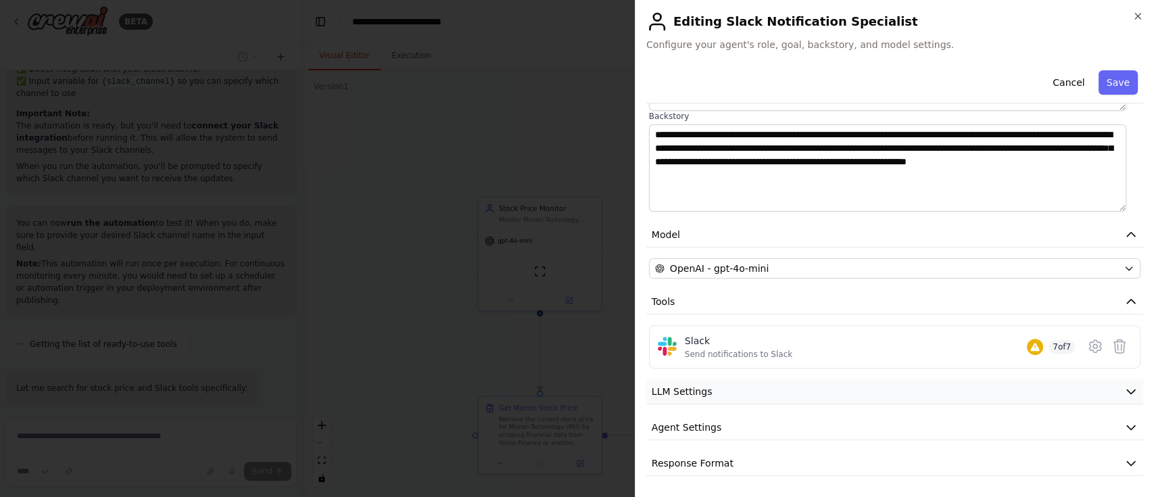
click at [1054, 389] on button "LLM Settings" at bounding box center [894, 391] width 497 height 25
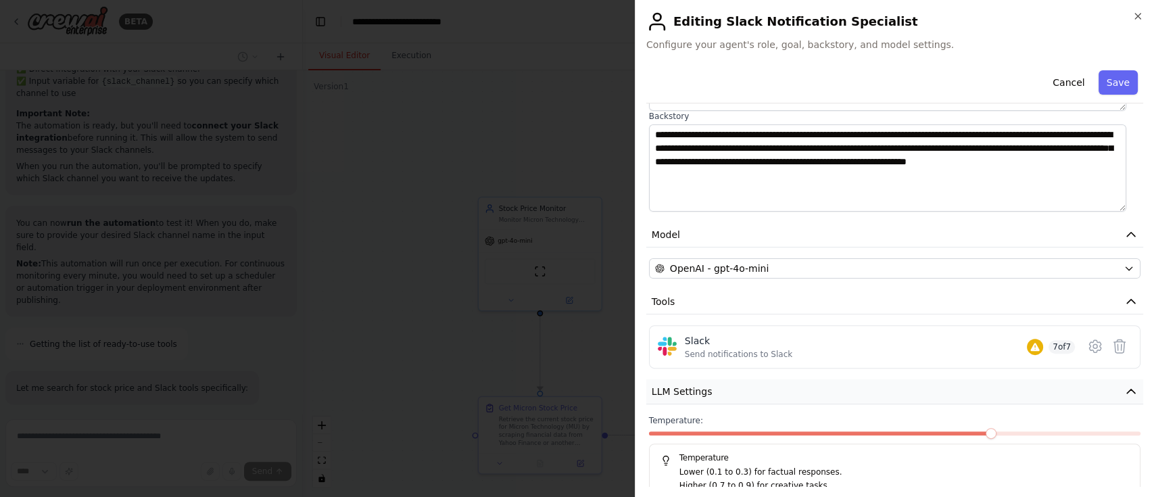
scroll to position [286, 0]
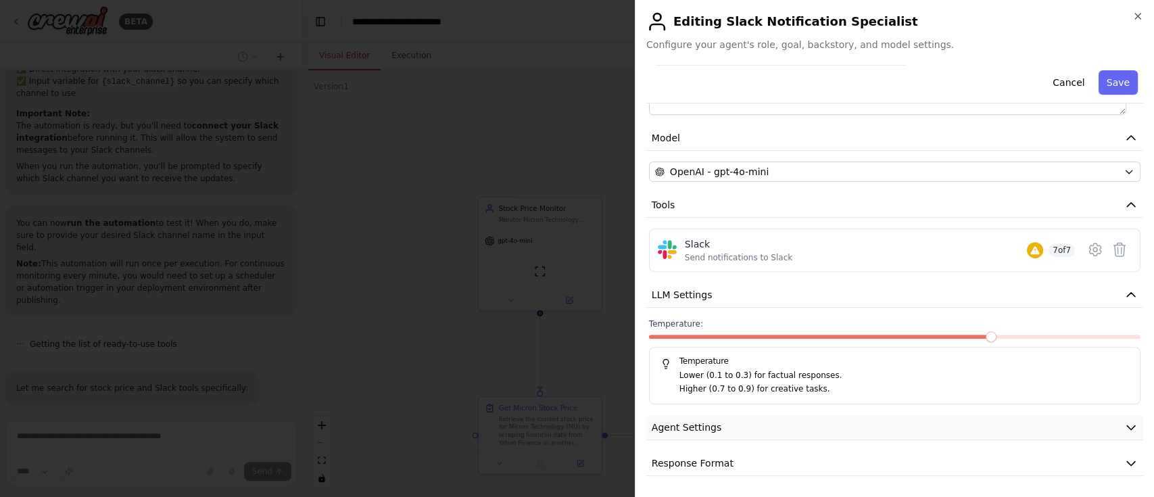
click at [1062, 424] on button "Agent Settings" at bounding box center [894, 427] width 497 height 25
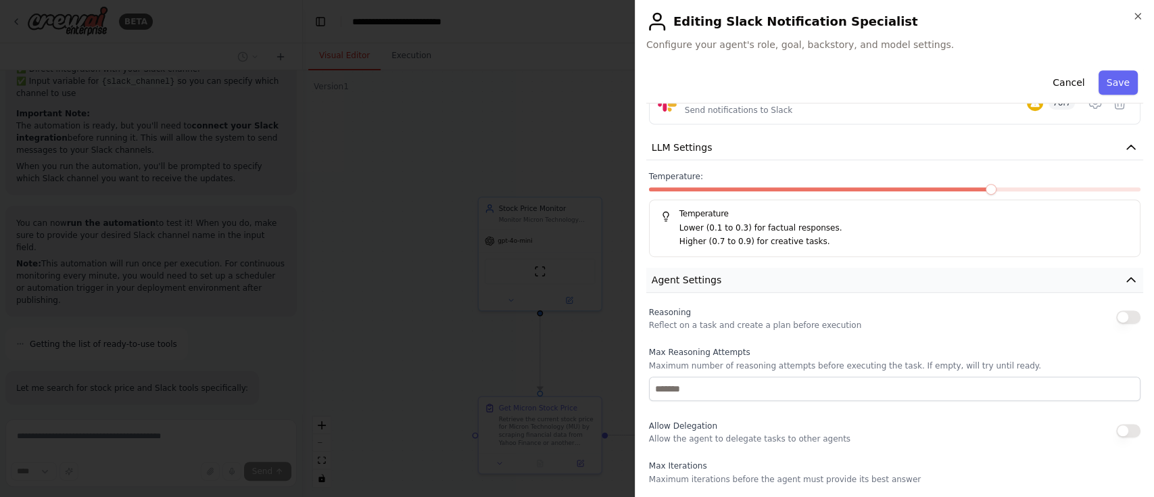
scroll to position [432, 0]
click at [1124, 284] on icon "button" at bounding box center [1131, 281] width 14 height 14
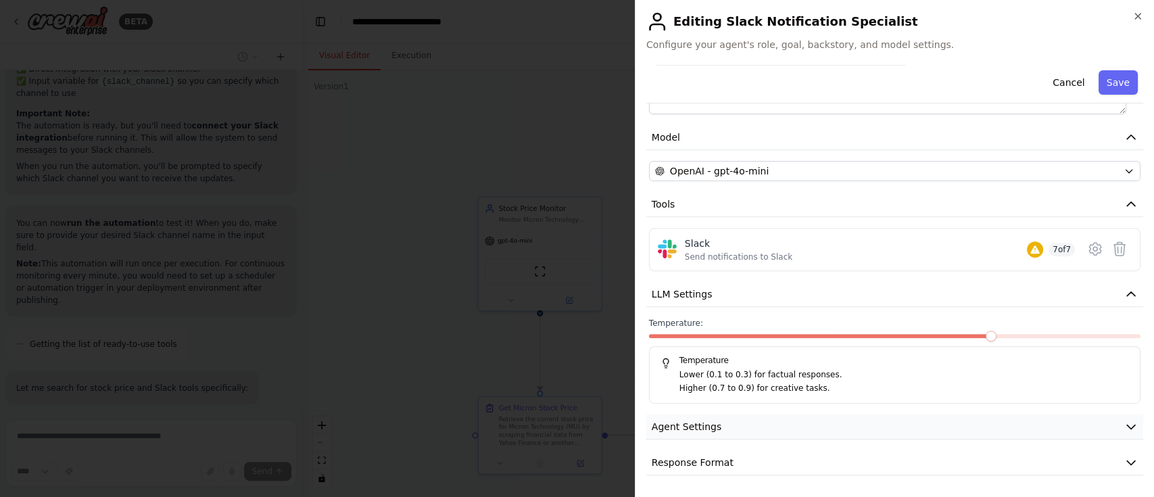
scroll to position [286, 0]
click at [1124, 298] on icon "button" at bounding box center [1131, 295] width 14 height 14
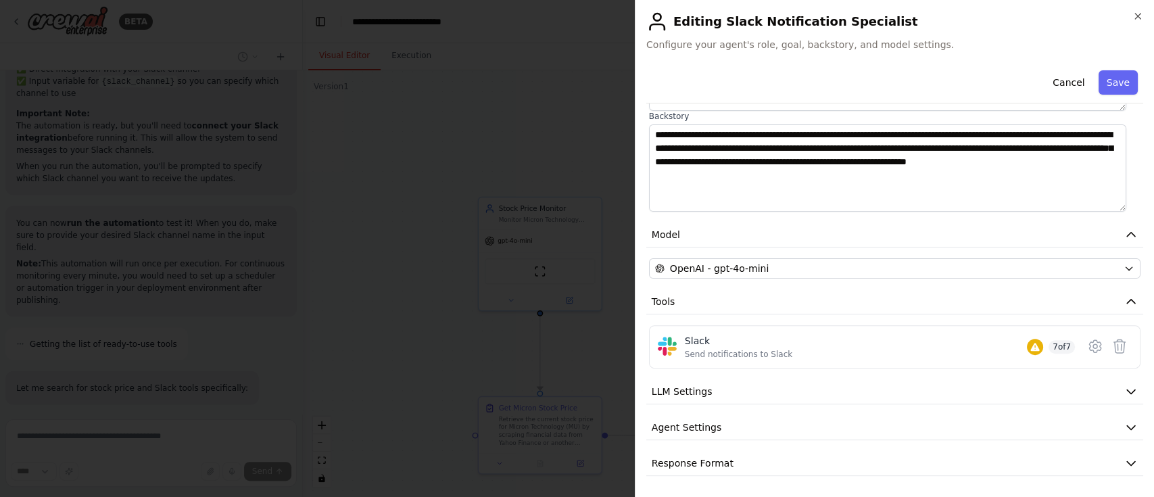
scroll to position [0, 0]
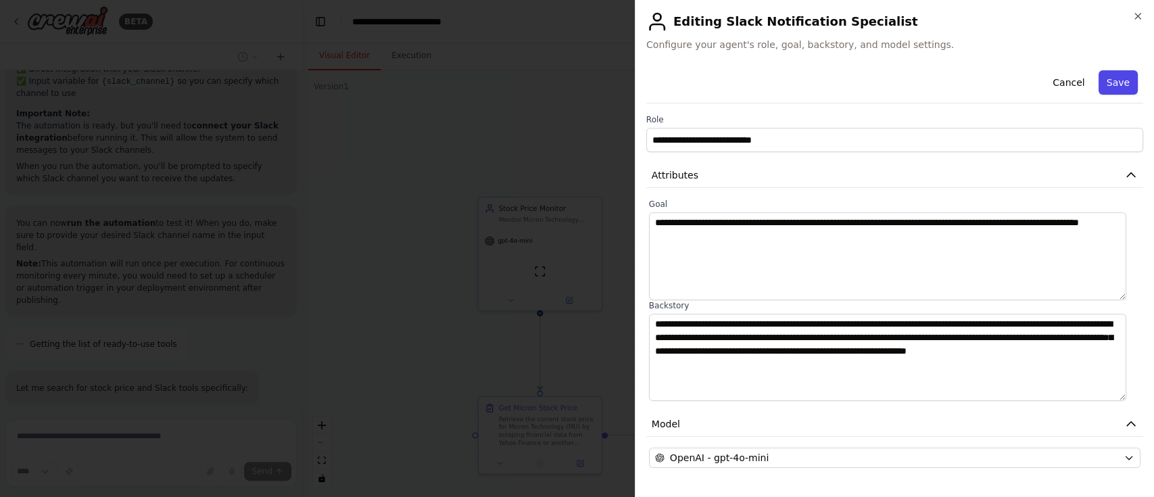
click at [1102, 74] on button "Save" at bounding box center [1117, 82] width 39 height 24
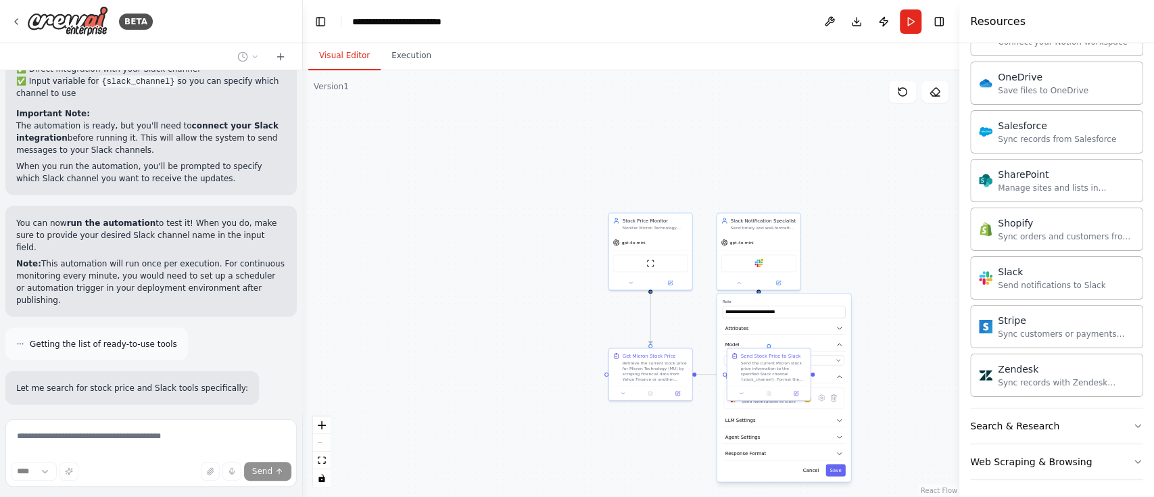
click at [883, 246] on div ".deletable-edge-delete-btn { width: 20px; height: 20px; border: 0px solid #ffff…" at bounding box center [631, 283] width 656 height 426
click at [736, 283] on icon at bounding box center [738, 280] width 5 height 5
click at [320, 425] on icon "zoom in" at bounding box center [322, 425] width 8 height 8
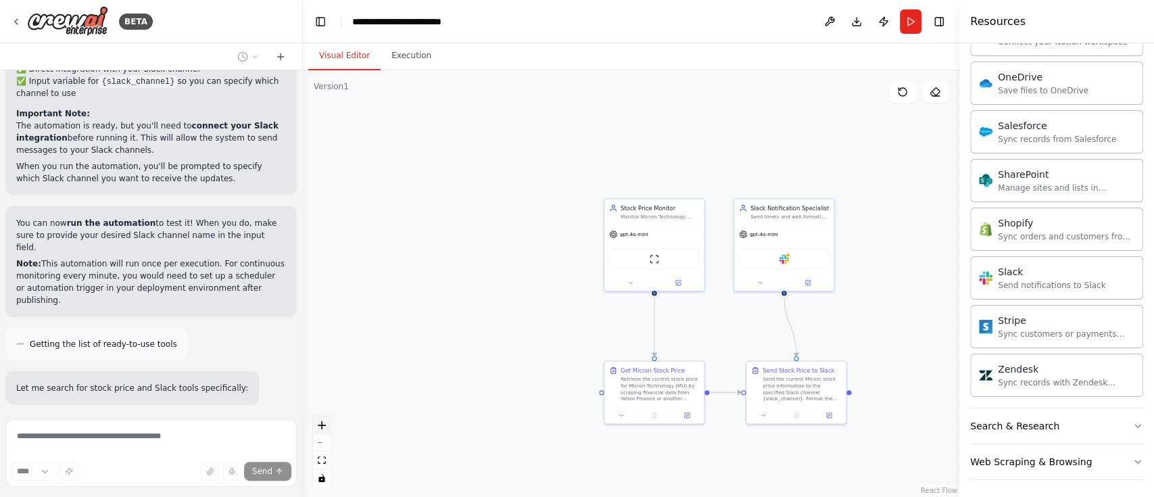
click at [320, 425] on icon "zoom in" at bounding box center [322, 425] width 8 height 8
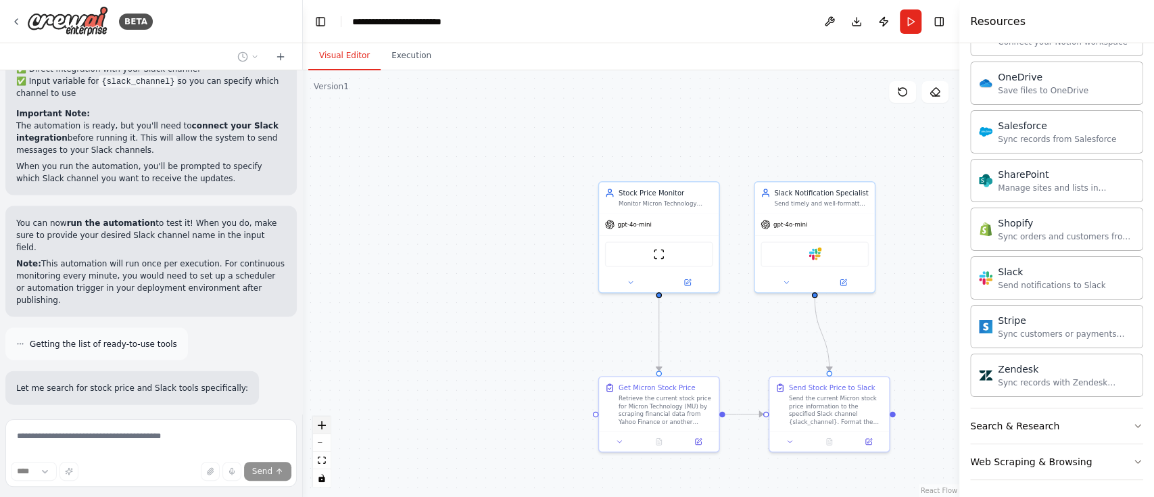
click at [320, 425] on icon "zoom in" at bounding box center [322, 425] width 8 height 8
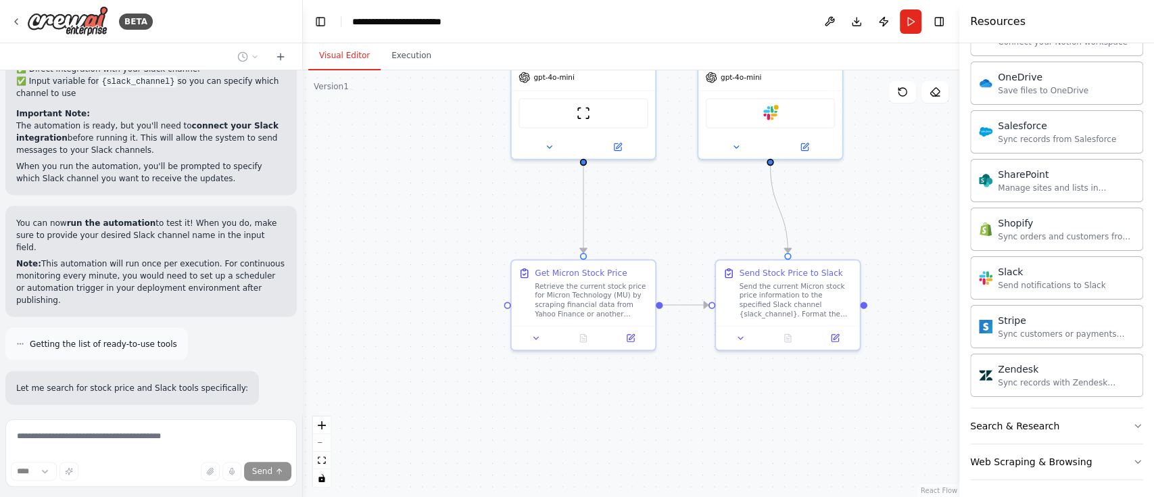
drag, startPoint x: 492, startPoint y: 331, endPoint x: 400, endPoint y: 188, distance: 170.2
click at [400, 188] on div ".deletable-edge-delete-btn { width: 20px; height: 20px; border: 0px solid #ffff…" at bounding box center [631, 283] width 656 height 426
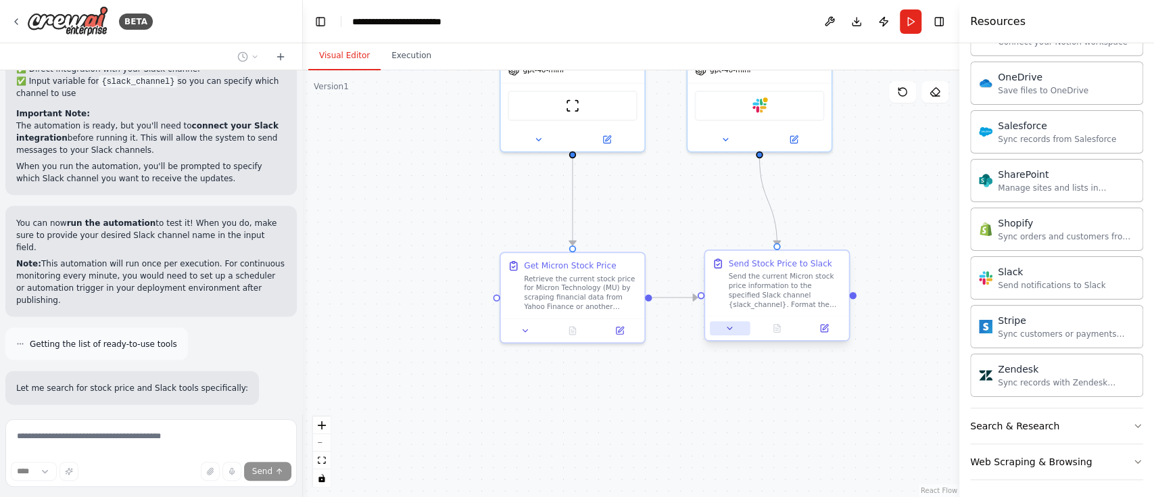
click at [731, 333] on button at bounding box center [730, 328] width 40 height 14
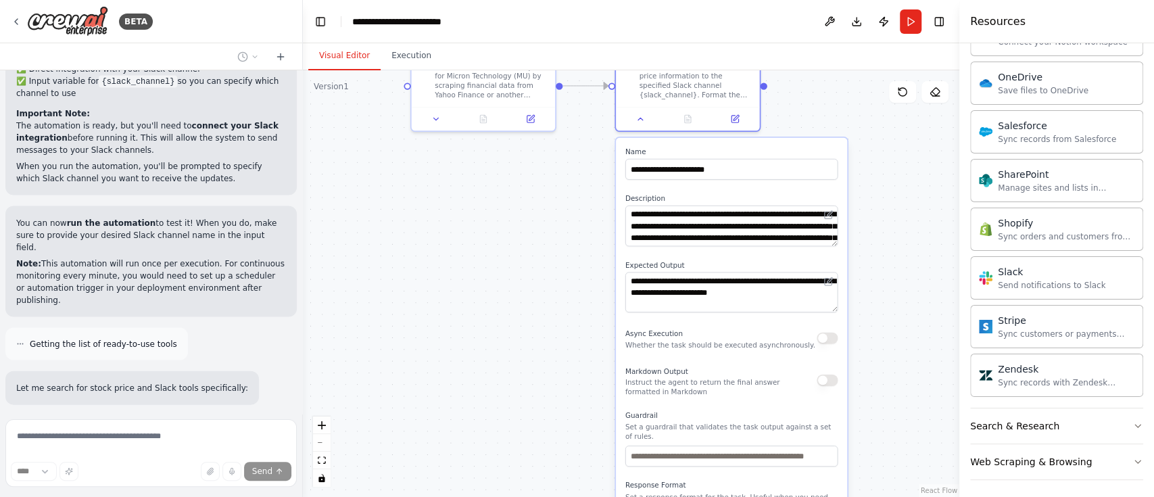
drag, startPoint x: 935, startPoint y: 297, endPoint x: 843, endPoint y: 81, distance: 235.0
click at [843, 81] on div ".deletable-edge-delete-btn { width: 20px; height: 20px; border: 0px solid #ffff…" at bounding box center [631, 283] width 656 height 426
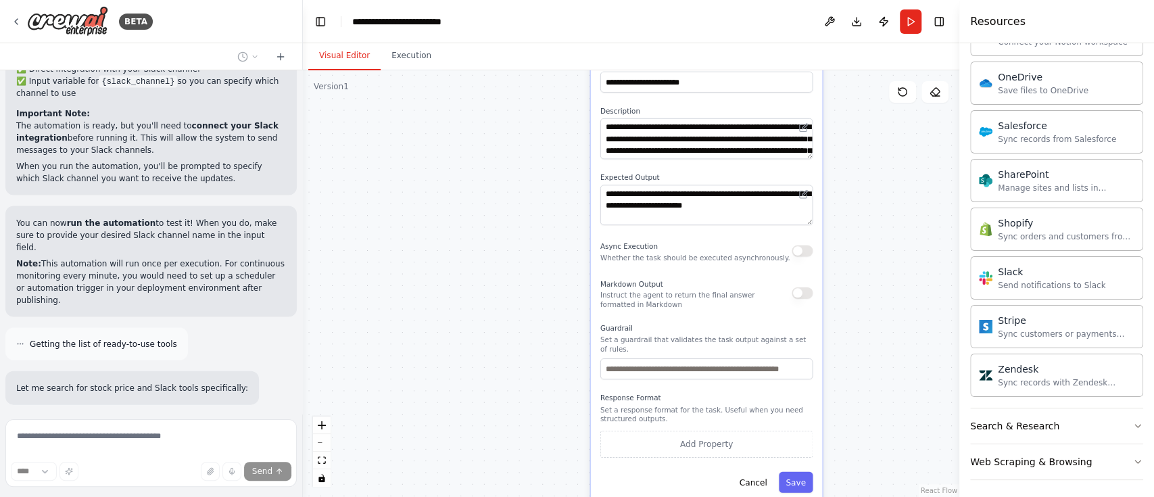
drag, startPoint x: 890, startPoint y: 360, endPoint x: 868, endPoint y: 277, distance: 85.4
click at [868, 277] on div ".deletable-edge-delete-btn { width: 20px; height: 20px; border: 0px solid #ffff…" at bounding box center [631, 283] width 656 height 426
click at [802, 472] on button "Save" at bounding box center [796, 482] width 34 height 21
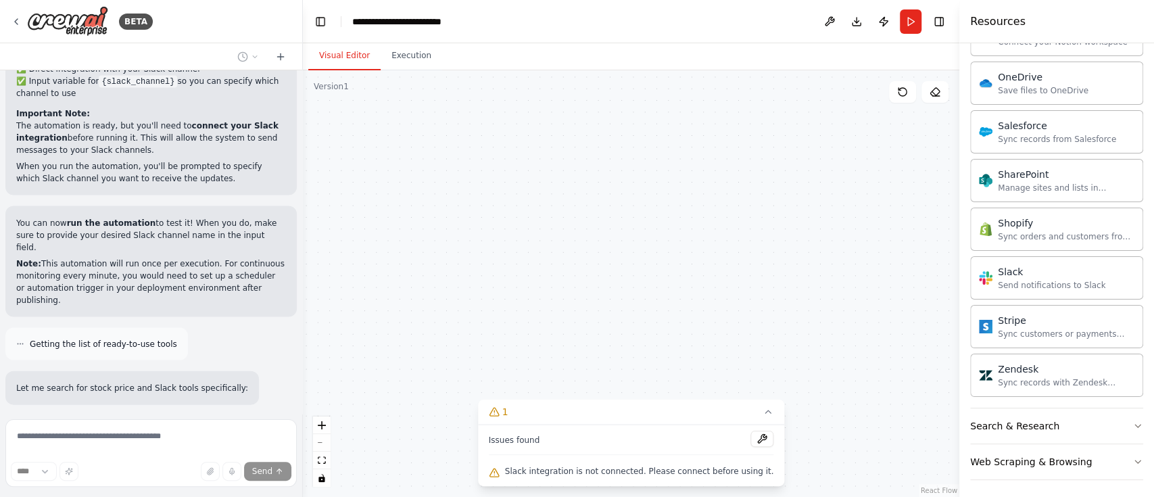
drag, startPoint x: 849, startPoint y: 171, endPoint x: 846, endPoint y: 185, distance: 13.8
click at [846, 185] on div ".deletable-edge-delete-btn { width: 20px; height: 20px; border: 0px solid #ffff…" at bounding box center [631, 283] width 656 height 426
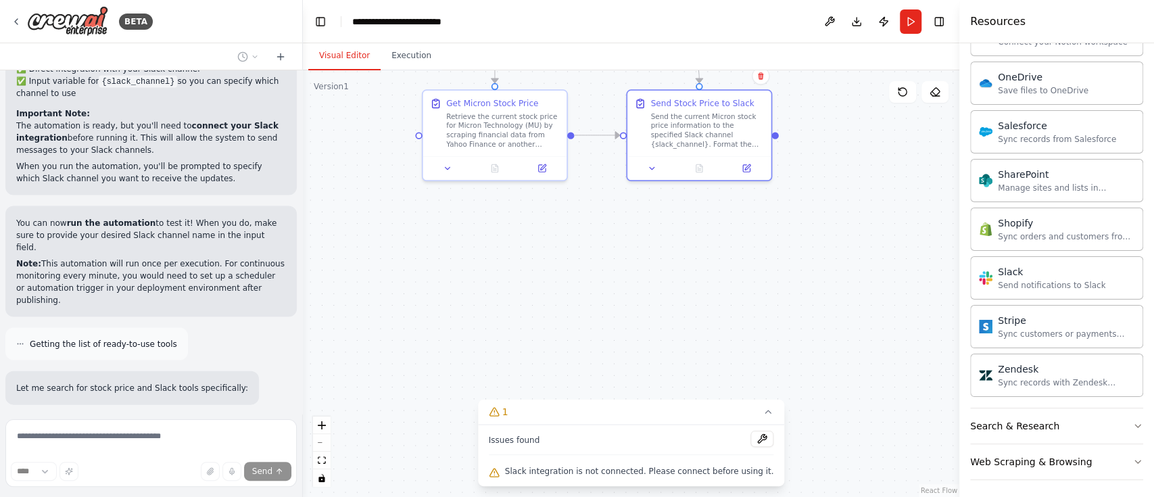
drag, startPoint x: 688, startPoint y: 203, endPoint x: 740, endPoint y: 378, distance: 182.6
click at [740, 378] on div ".deletable-edge-delete-btn { width: 20px; height: 20px; border: 0px solid #ffff…" at bounding box center [631, 283] width 656 height 426
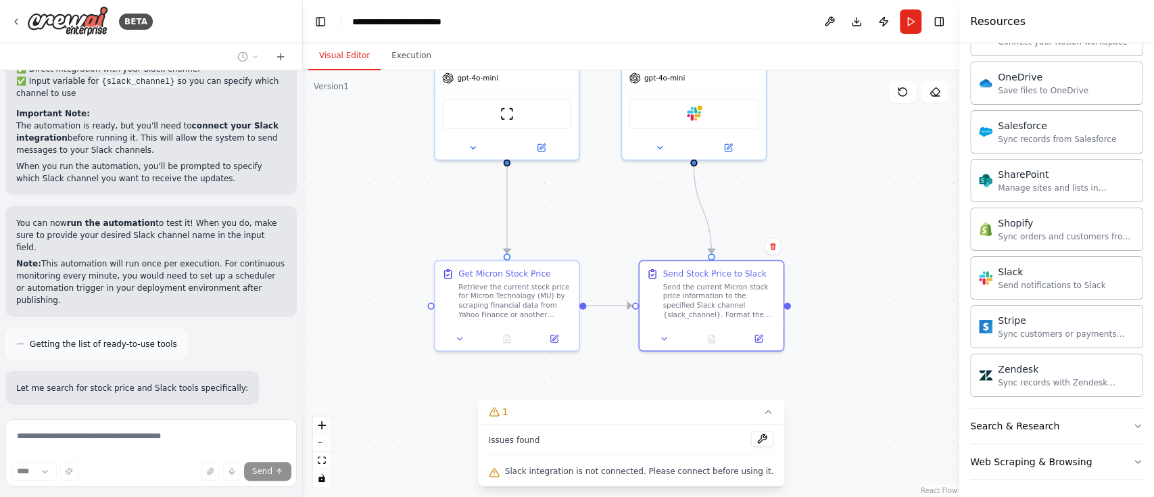
drag, startPoint x: 825, startPoint y: 222, endPoint x: 824, endPoint y: 321, distance: 98.7
click at [824, 321] on div ".deletable-edge-delete-btn { width: 20px; height: 20px; border: 0px solid #ffff…" at bounding box center [631, 283] width 656 height 426
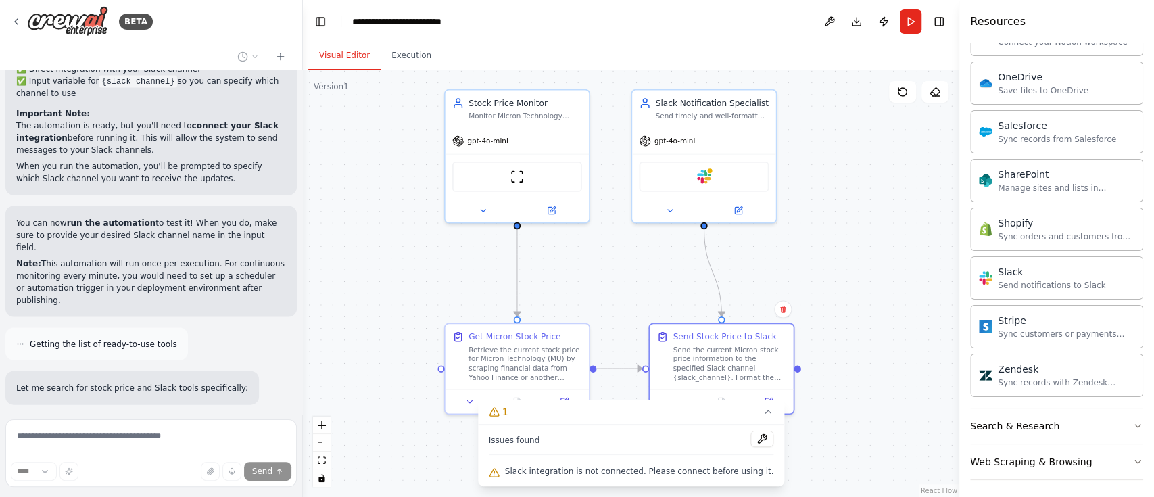
drag, startPoint x: 819, startPoint y: 165, endPoint x: 829, endPoint y: 228, distance: 63.7
click at [829, 228] on div ".deletable-edge-delete-btn { width: 20px; height: 20px; border: 0px solid #ffff…" at bounding box center [631, 283] width 656 height 426
click at [688, 176] on div "Slack" at bounding box center [704, 174] width 130 height 30
click at [678, 210] on button at bounding box center [670, 208] width 66 height 14
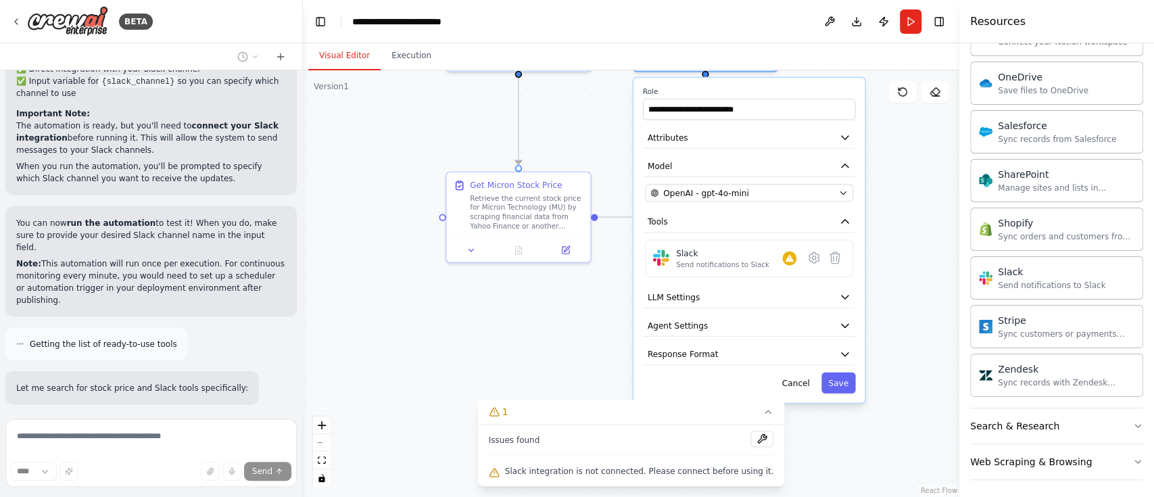
drag, startPoint x: 886, startPoint y: 364, endPoint x: 887, endPoint y: 212, distance: 151.4
click at [887, 212] on div ".deletable-edge-delete-btn { width: 20px; height: 20px; border: 0px solid #ffff…" at bounding box center [631, 283] width 656 height 426
click at [789, 264] on div "Slack Send notifications to Slack" at bounding box center [736, 258] width 120 height 22
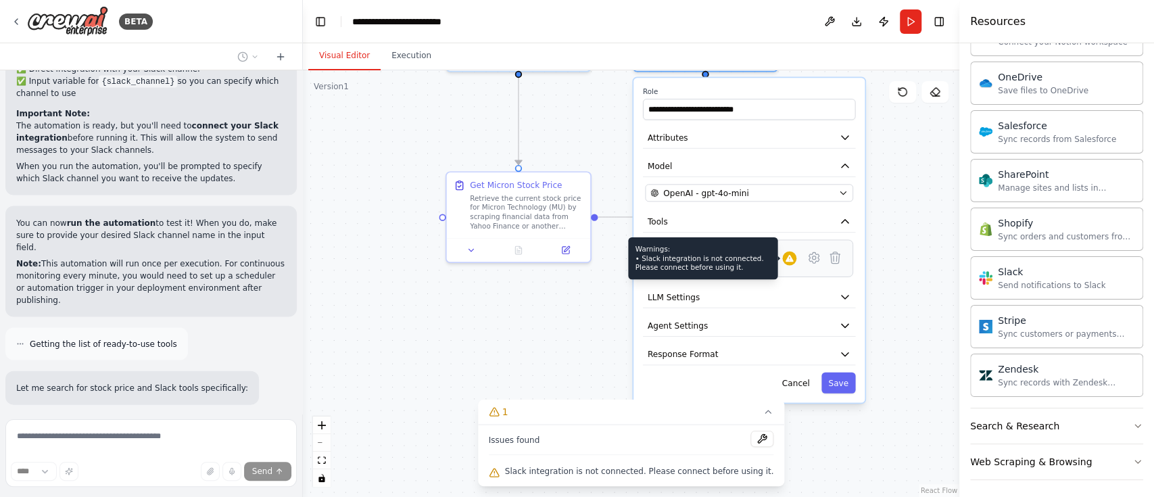
click at [789, 264] on div at bounding box center [789, 258] width 14 height 14
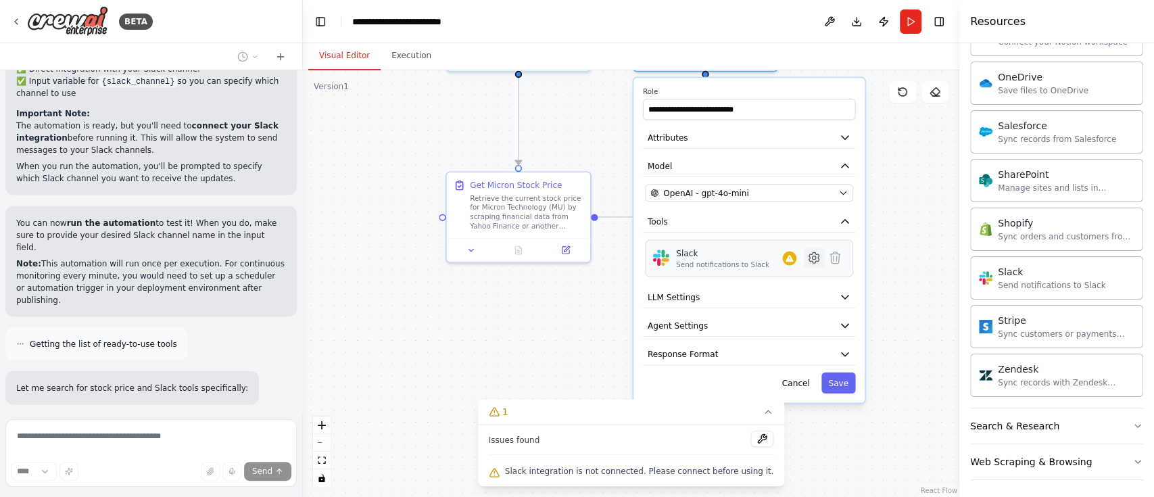
click at [816, 259] on icon at bounding box center [814, 257] width 10 height 11
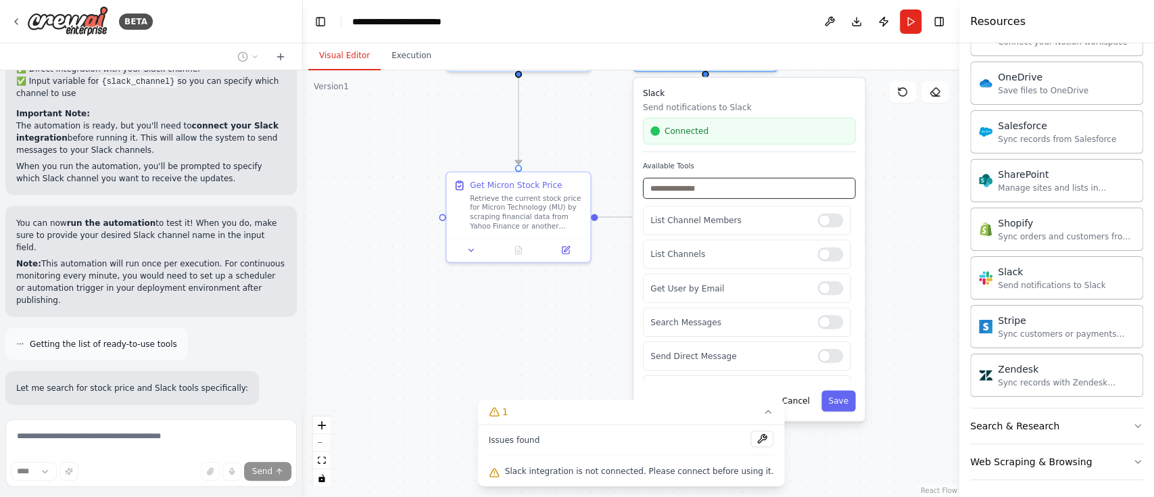
click at [725, 186] on input "text" at bounding box center [749, 188] width 212 height 21
click at [910, 235] on div ".deletable-edge-delete-btn { width: 20px; height: 20px; border: 0px solid #ffff…" at bounding box center [631, 283] width 656 height 426
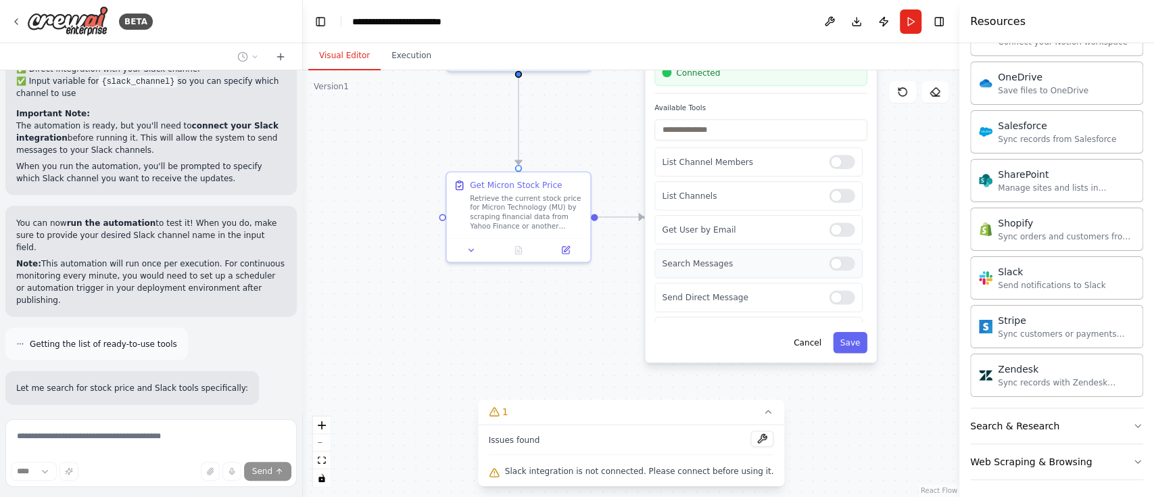
drag, startPoint x: 760, startPoint y: 331, endPoint x: 773, endPoint y: 274, distance: 58.2
click at [773, 274] on div "Search Messages" at bounding box center [758, 263] width 208 height 29
click at [853, 344] on button "Save" at bounding box center [850, 342] width 34 height 21
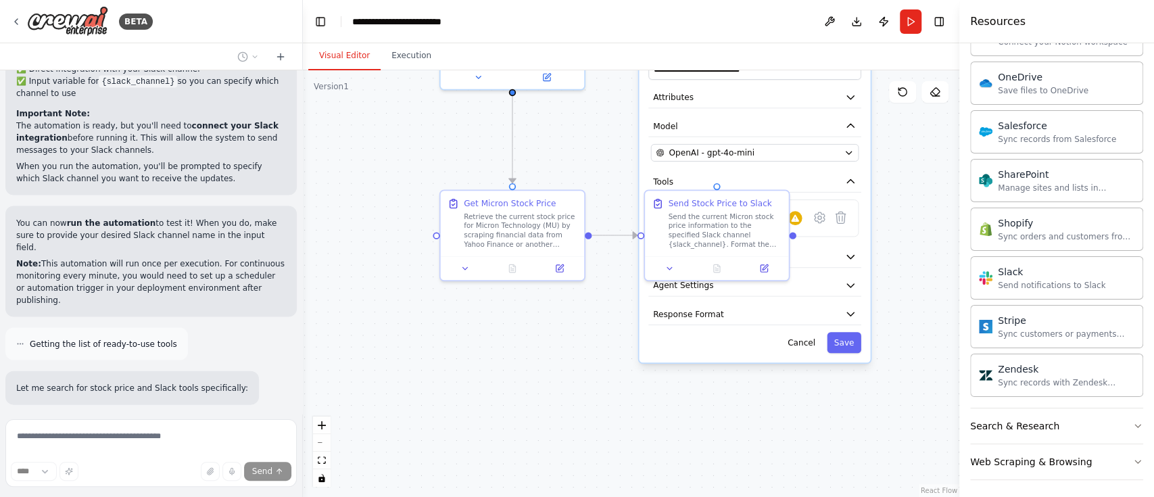
drag, startPoint x: 749, startPoint y: 344, endPoint x: 743, endPoint y: 362, distance: 19.2
click at [743, 362] on div ".deletable-edge-delete-btn { width: 20px; height: 20px; border: 0px solid #ffff…" at bounding box center [631, 283] width 656 height 426
click at [854, 179] on icon "button" at bounding box center [849, 181] width 11 height 11
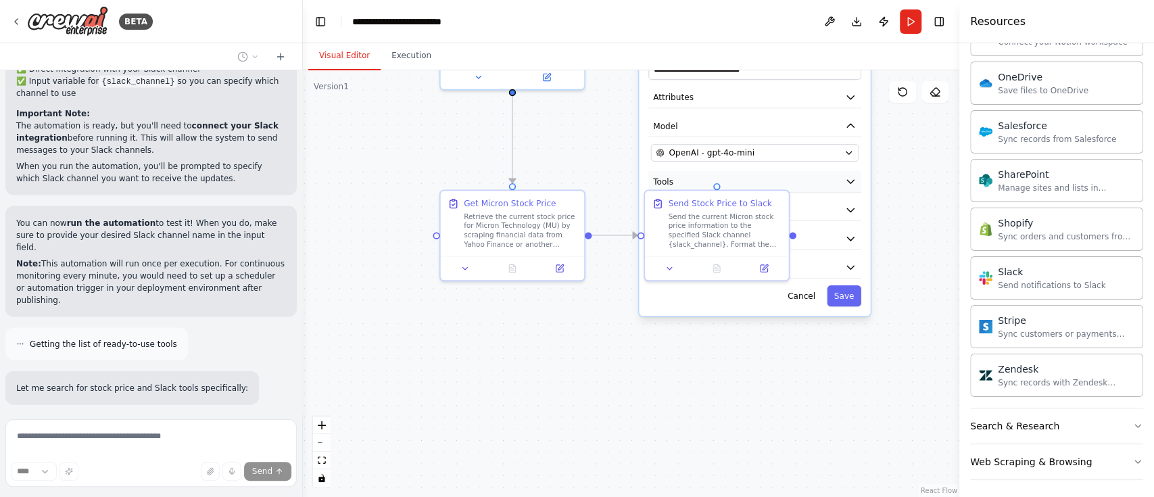
click at [854, 179] on icon "button" at bounding box center [849, 181] width 11 height 11
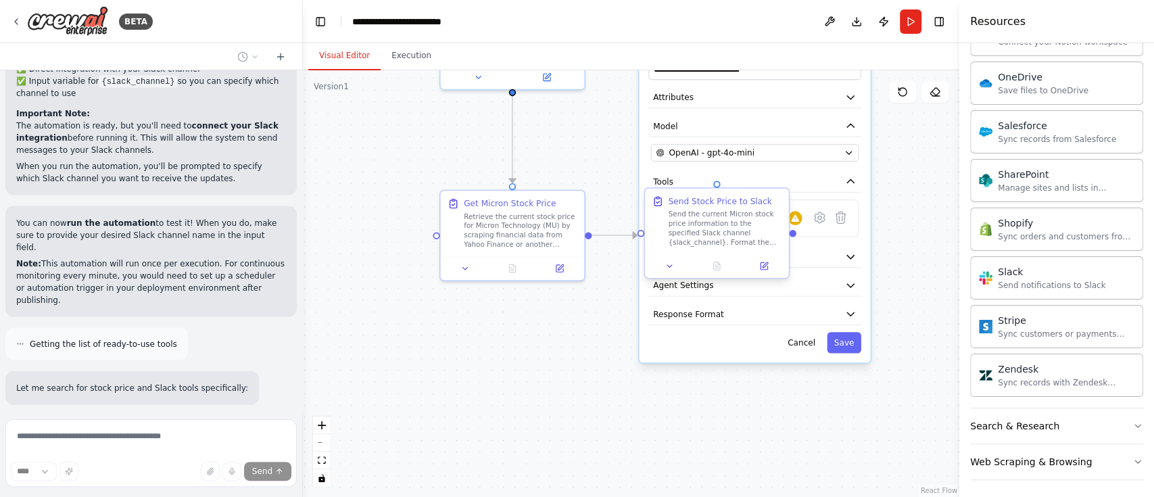
click at [714, 217] on div "Send the current Micron stock price information to the specified Slack channel …" at bounding box center [725, 228] width 114 height 37
click at [796, 221] on icon at bounding box center [794, 218] width 9 height 9
click at [802, 219] on div "Slack Send notifications to Slack" at bounding box center [754, 218] width 193 height 22
click at [677, 268] on button at bounding box center [669, 266] width 40 height 14
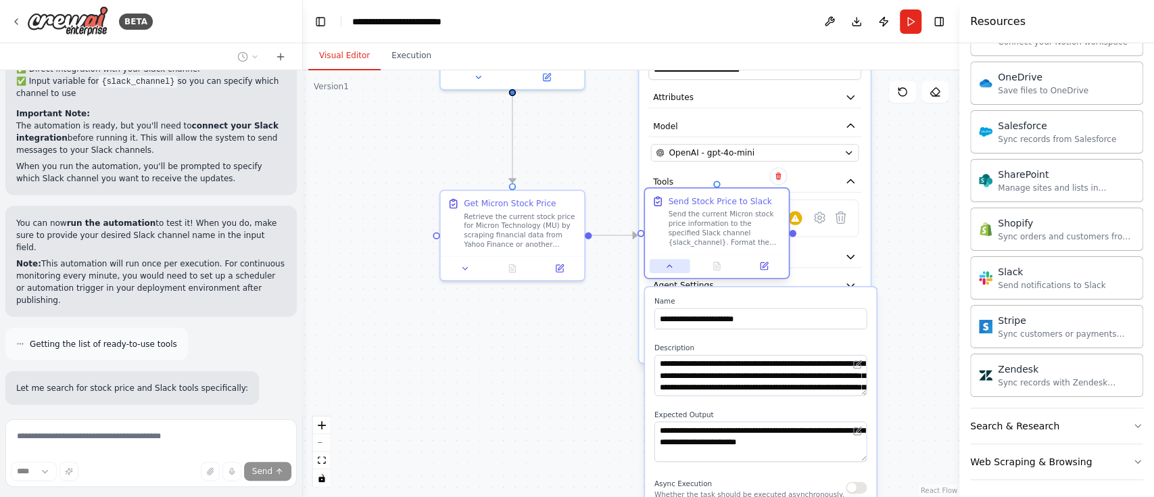
click at [677, 268] on button at bounding box center [669, 266] width 40 height 14
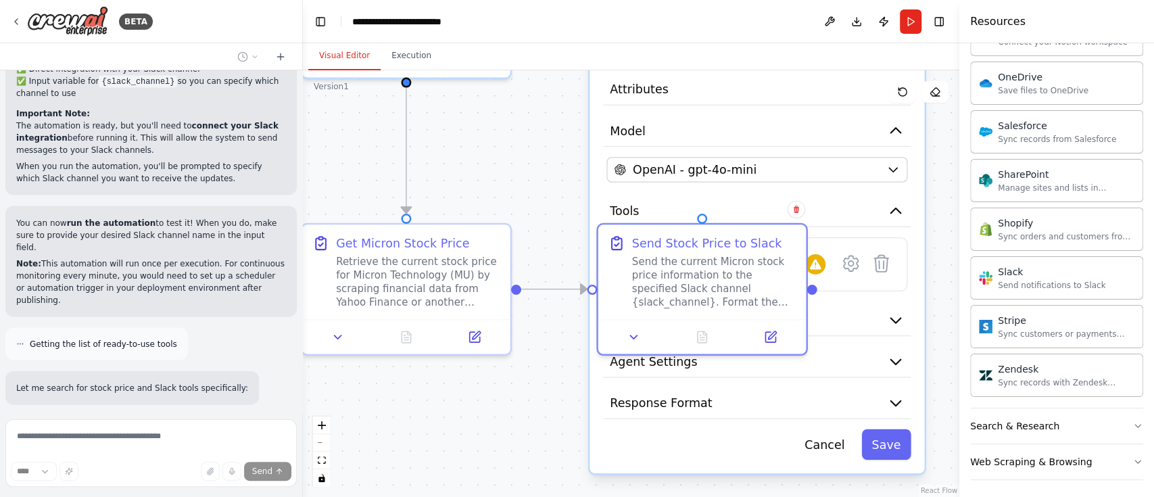
drag, startPoint x: 558, startPoint y: 387, endPoint x: 539, endPoint y: 409, distance: 28.8
click at [539, 409] on div ".deletable-edge-delete-btn { width: 20px; height: 20px; border: 0px solid #ffff…" at bounding box center [631, 283] width 656 height 426
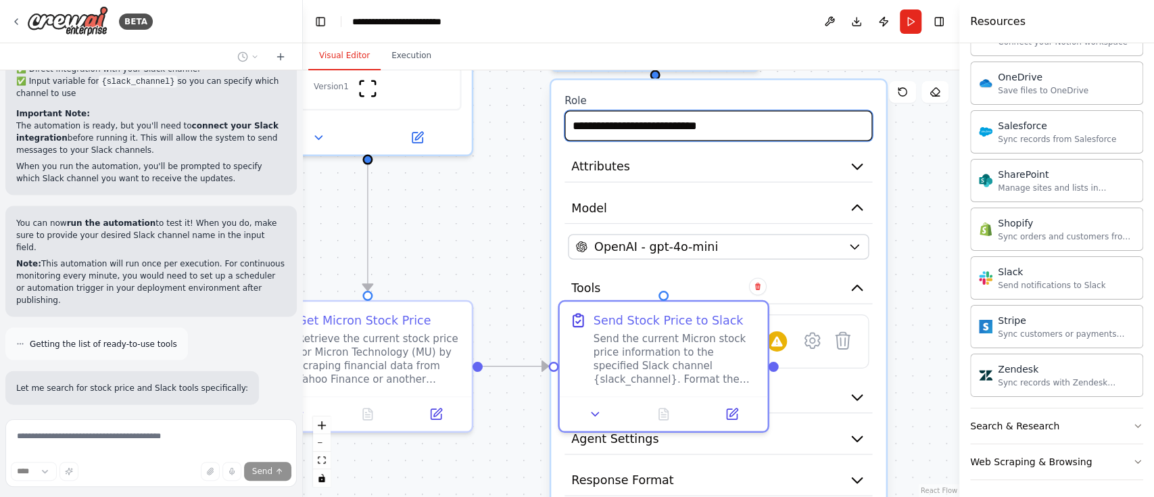
drag, startPoint x: 571, startPoint y: 128, endPoint x: 522, endPoint y: 224, distance: 107.6
click at [522, 224] on div ".deletable-edge-delete-btn { width: 20px; height: 20px; border: 0px solid #ffff…" at bounding box center [631, 283] width 656 height 426
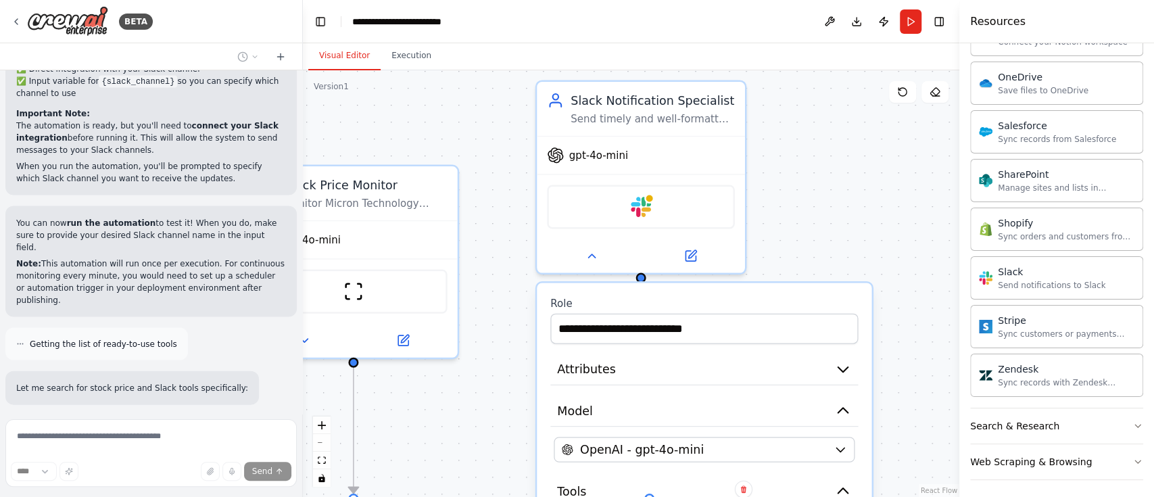
drag, startPoint x: 903, startPoint y: 168, endPoint x: 899, endPoint y: 351, distance: 183.9
click at [899, 351] on div ".deletable-edge-delete-btn { width: 20px; height: 20px; border: 0px solid #ffff…" at bounding box center [631, 283] width 656 height 426
click at [589, 256] on icon at bounding box center [592, 253] width 14 height 14
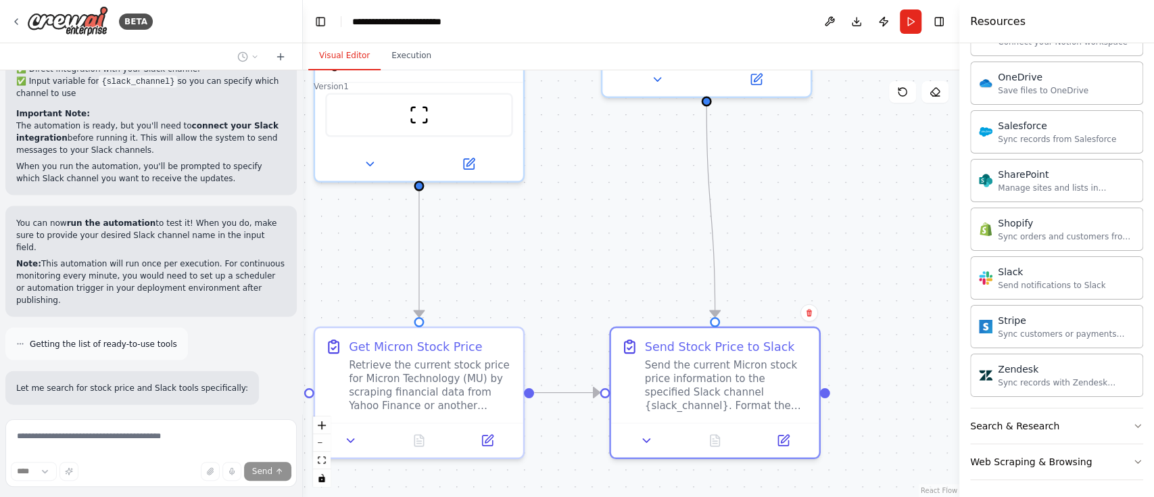
drag, startPoint x: 789, startPoint y: 343, endPoint x: 855, endPoint y: 167, distance: 188.2
click at [855, 167] on div ".deletable-edge-delete-btn { width: 20px; height: 20px; border: 0px solid #ffff…" at bounding box center [631, 283] width 656 height 426
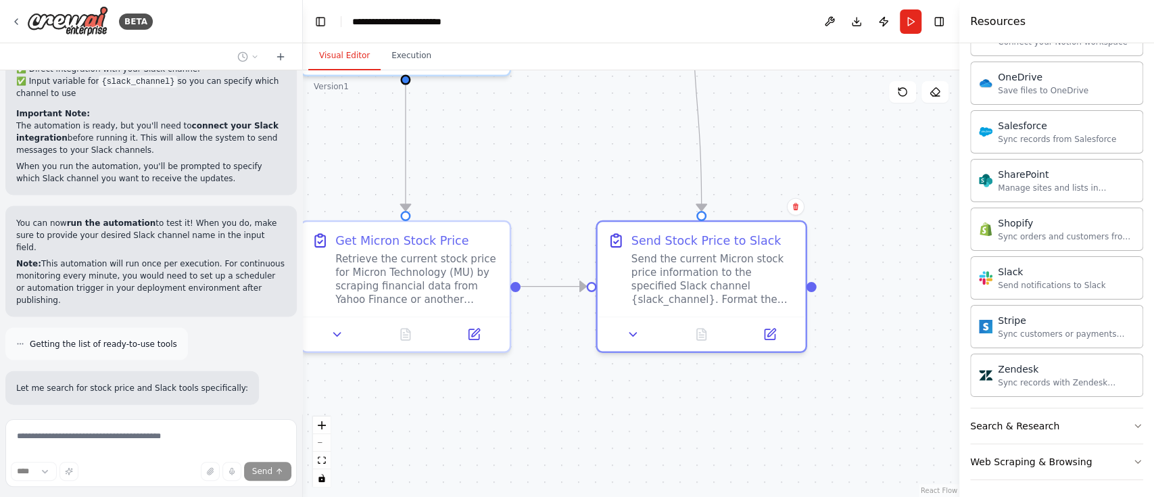
drag, startPoint x: 921, startPoint y: 385, endPoint x: 908, endPoint y: 272, distance: 113.7
click at [908, 272] on div ".deletable-edge-delete-btn { width: 20px; height: 20px; border: 0px solid #ffff…" at bounding box center [631, 283] width 656 height 426
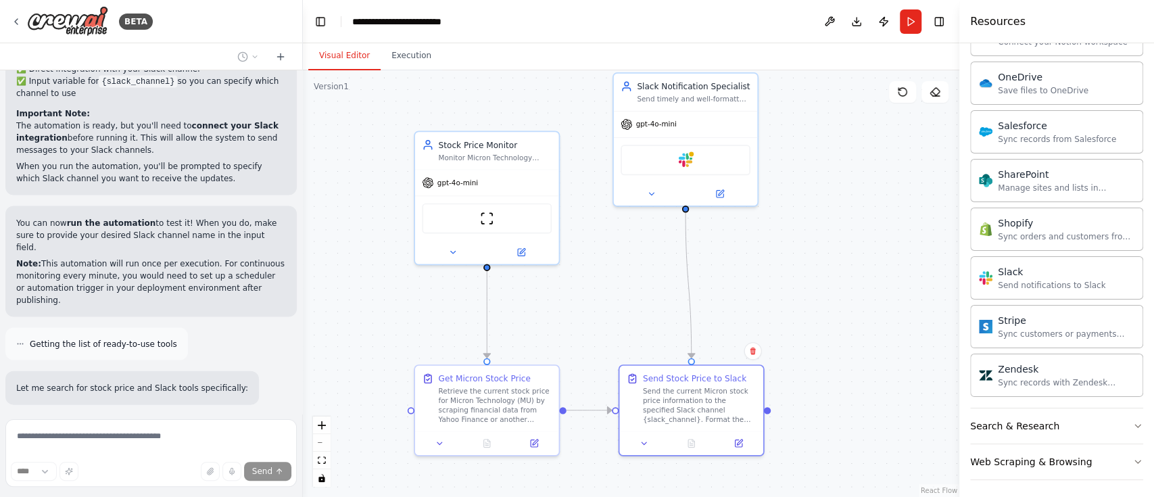
drag, startPoint x: 892, startPoint y: 201, endPoint x: 834, endPoint y: 338, distance: 148.4
click at [834, 338] on div ".deletable-edge-delete-btn { width: 20px; height: 20px; border: 0px solid #ffff…" at bounding box center [631, 283] width 656 height 426
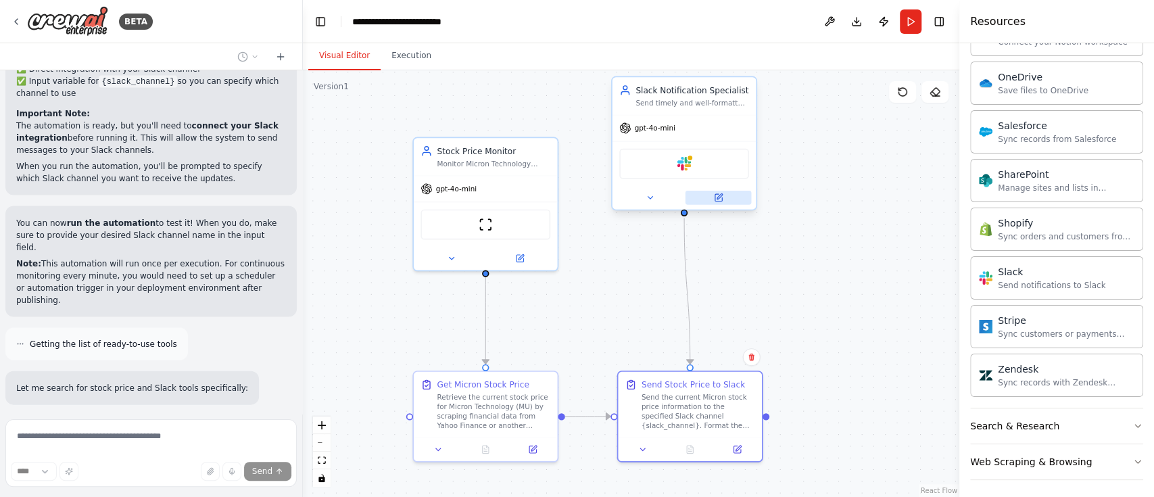
click at [721, 201] on icon at bounding box center [718, 197] width 9 height 9
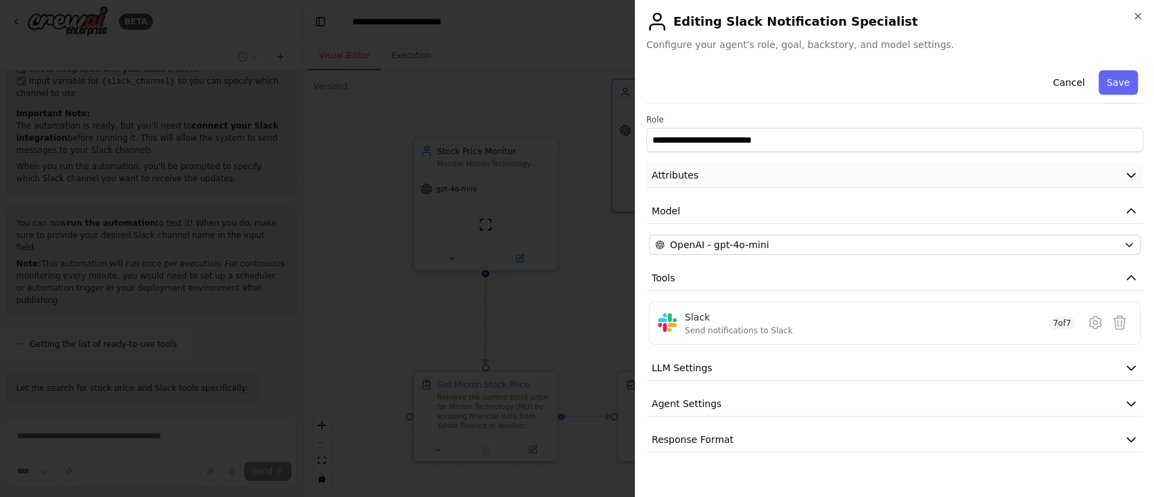
click at [1121, 176] on button "Attributes" at bounding box center [894, 175] width 497 height 25
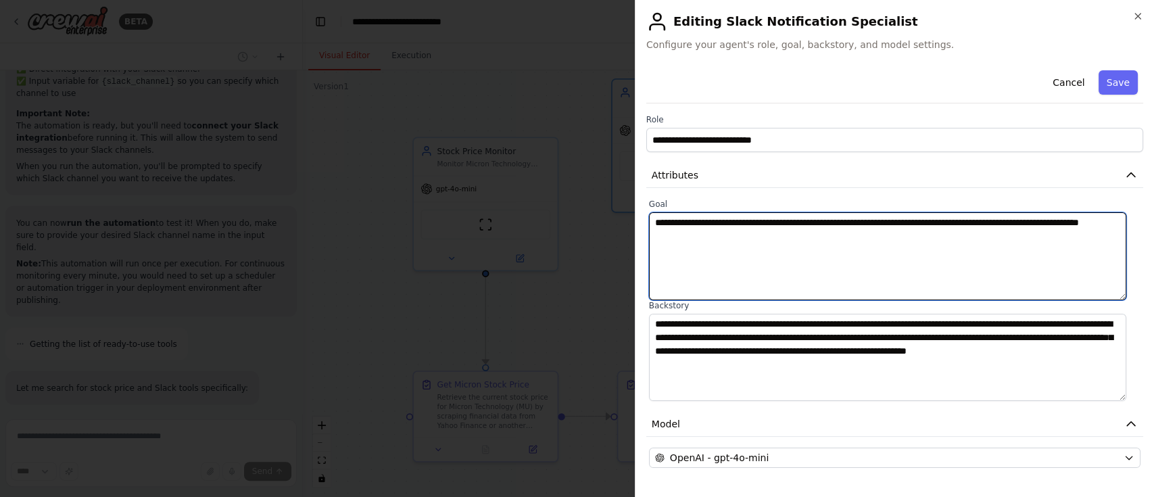
click at [761, 241] on textarea "**********" at bounding box center [888, 256] width 478 height 88
click at [959, 222] on textarea "**********" at bounding box center [888, 256] width 478 height 88
paste textarea "**********"
type textarea "**********"
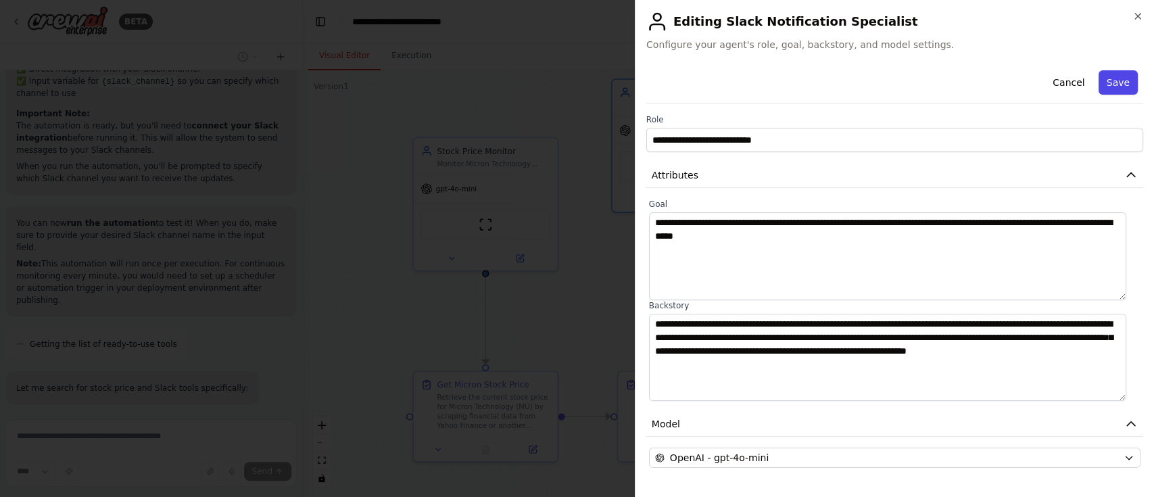
click at [1106, 76] on button "Save" at bounding box center [1117, 82] width 39 height 24
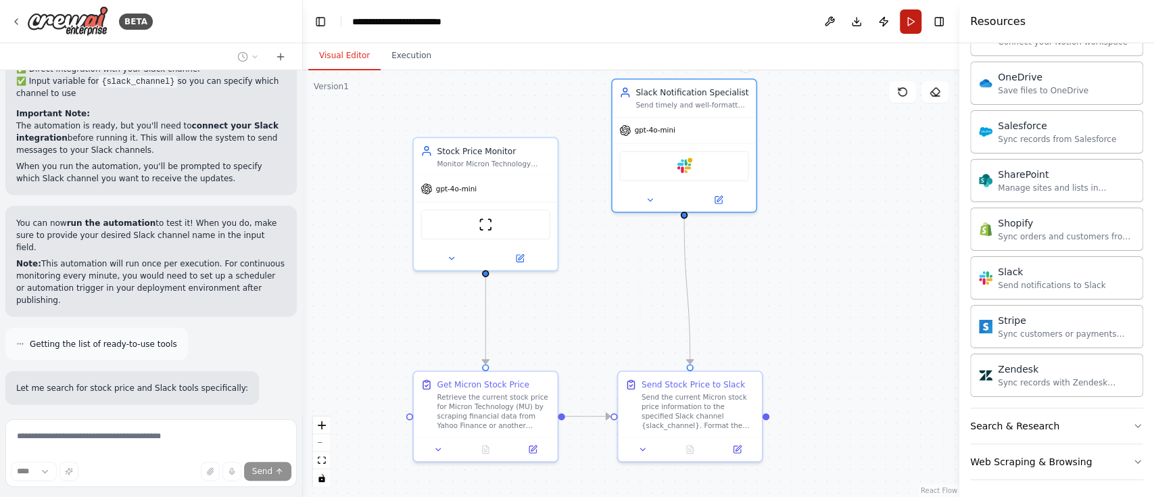
click at [912, 28] on button "Run" at bounding box center [911, 21] width 22 height 24
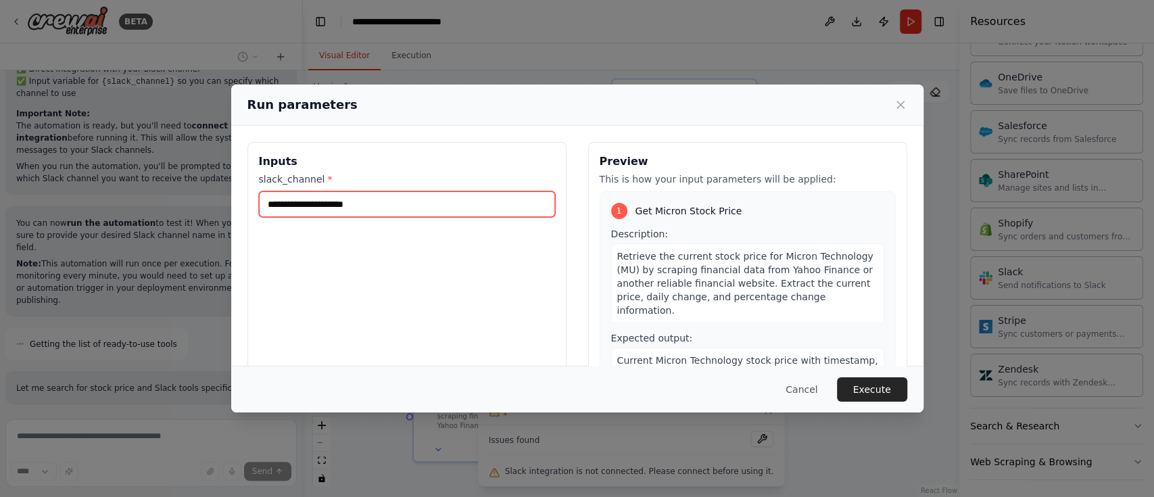
click at [433, 214] on input "slack_channel *" at bounding box center [407, 204] width 296 height 26
click at [433, 207] on input "slack_channel *" at bounding box center [407, 204] width 296 height 26
paste input "**********"
type input "**********"
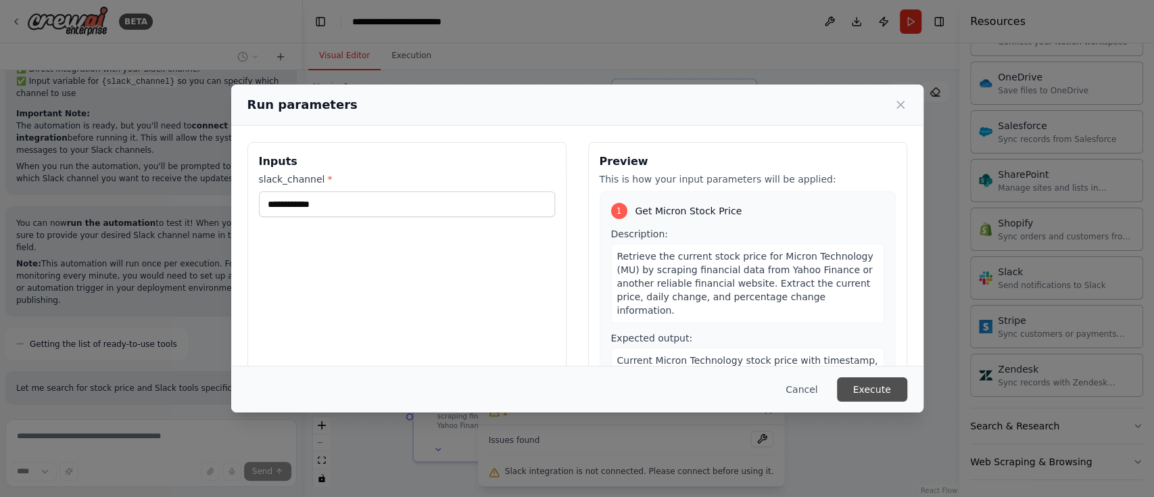
click at [864, 391] on button "Execute" at bounding box center [872, 389] width 70 height 24
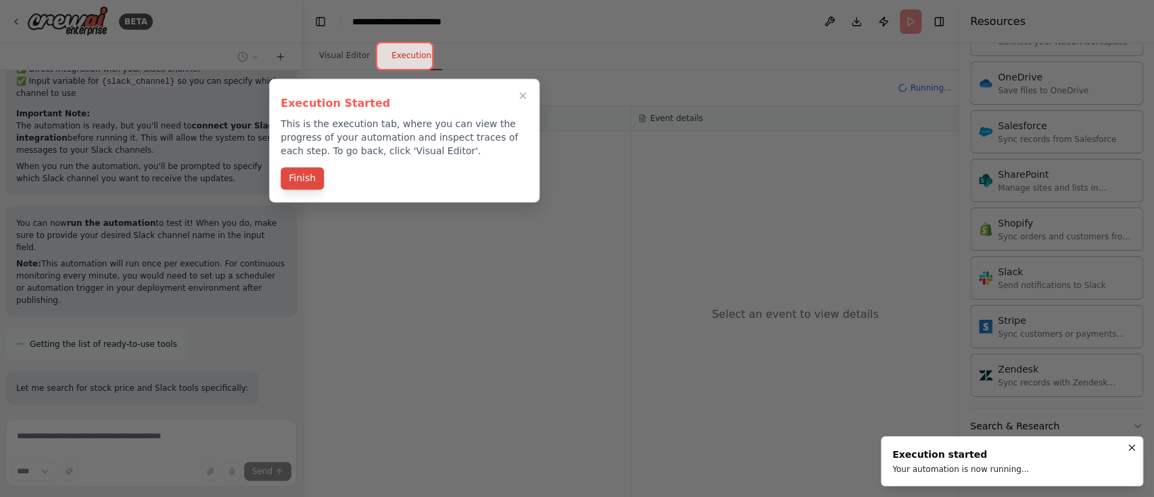
click at [303, 174] on button "Finish" at bounding box center [301, 178] width 43 height 22
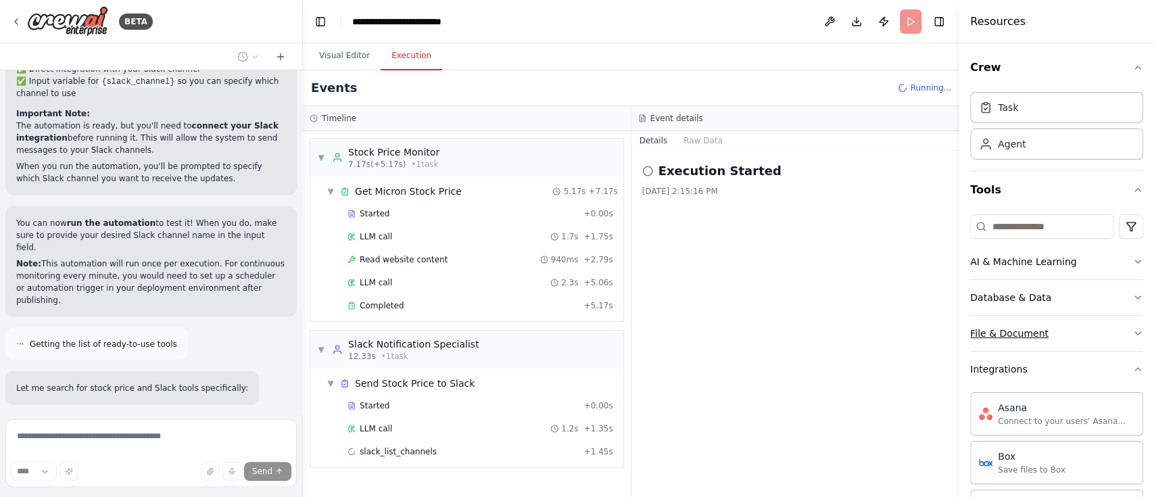
scroll to position [7, 0]
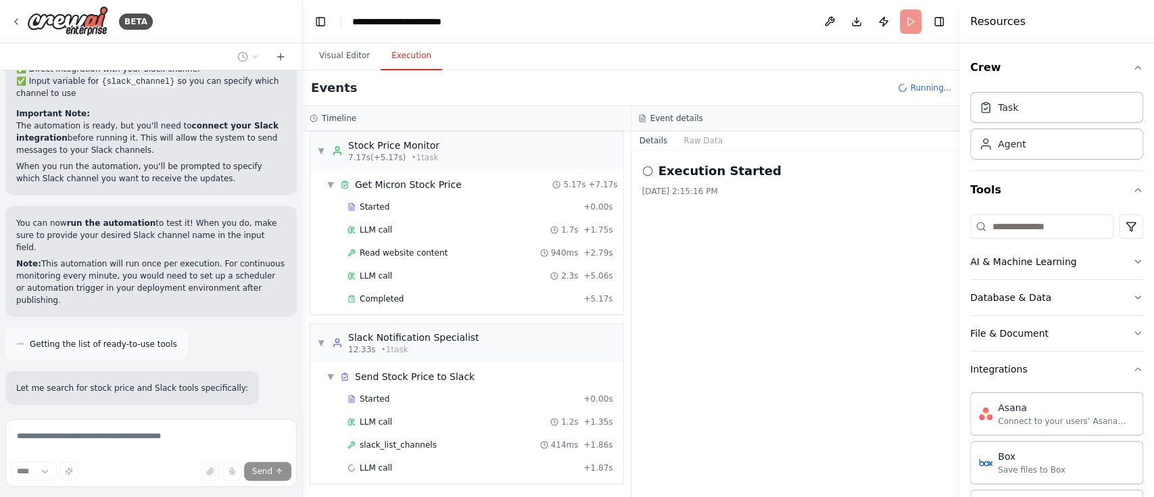
click at [1130, 367] on div "Crew Task Agent Tools AI & Machine Learning Database & Data File & Document Int…" at bounding box center [1056, 269] width 195 height 453
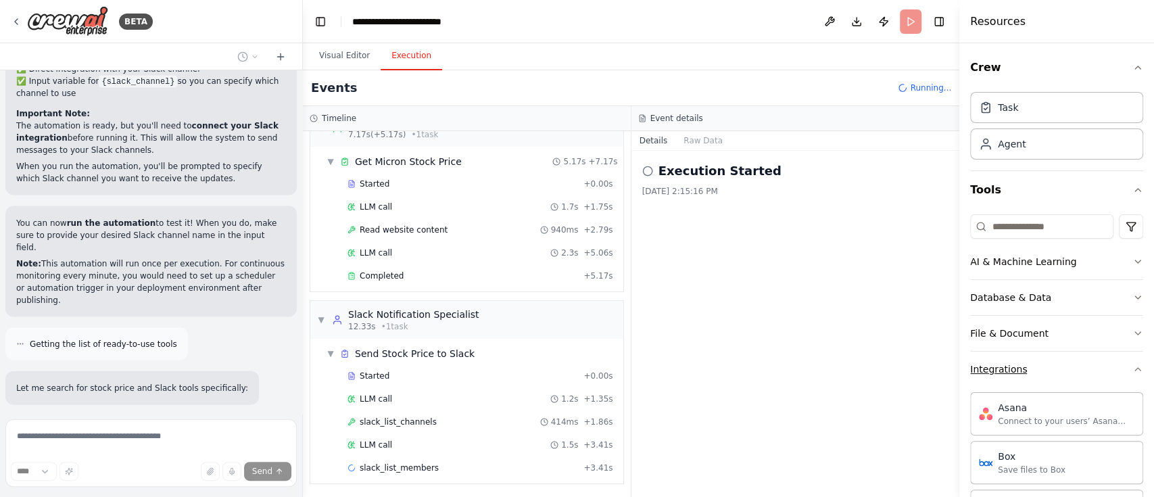
click at [1132, 370] on icon "button" at bounding box center [1137, 369] width 11 height 11
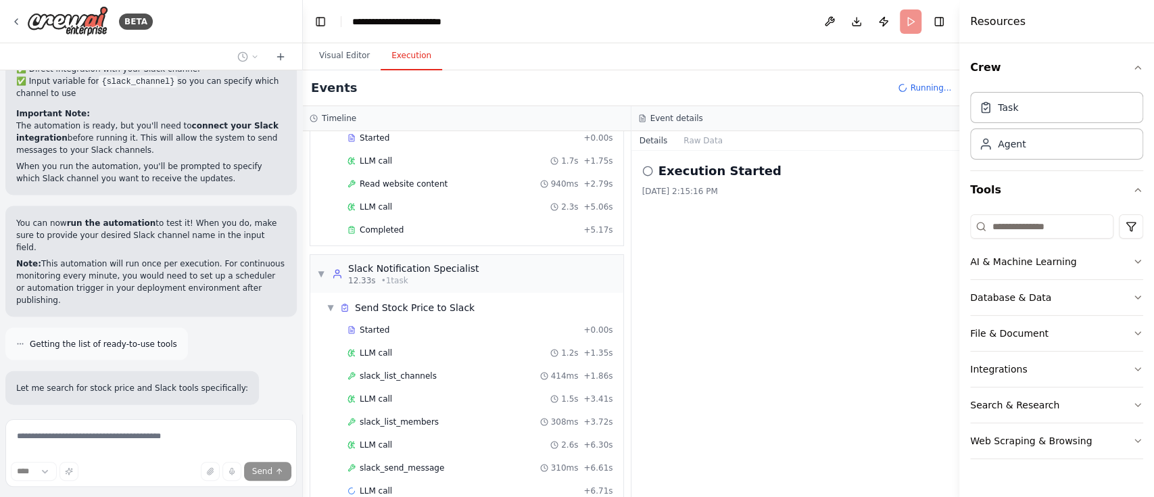
scroll to position [98, 0]
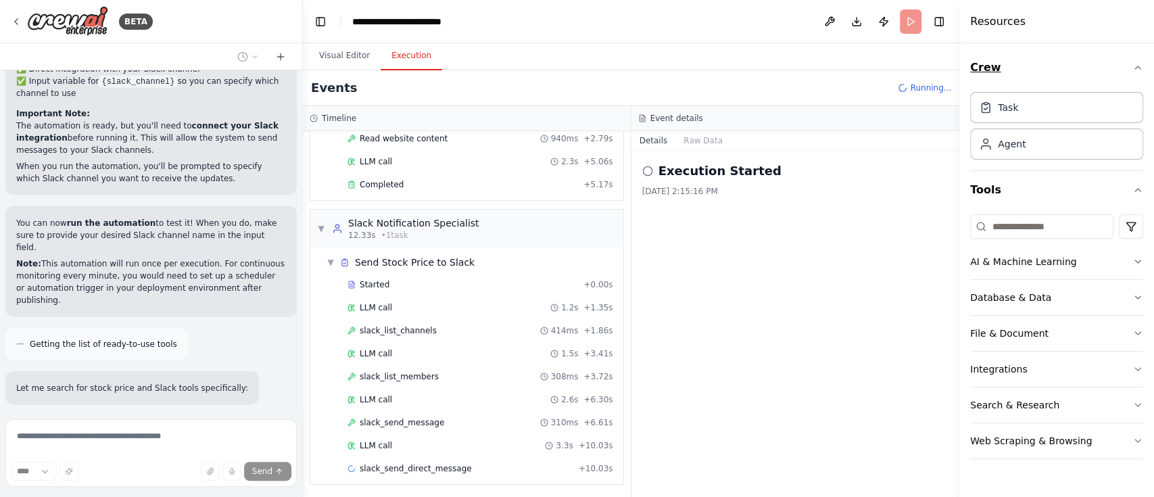
click at [1140, 68] on icon "button" at bounding box center [1137, 67] width 11 height 11
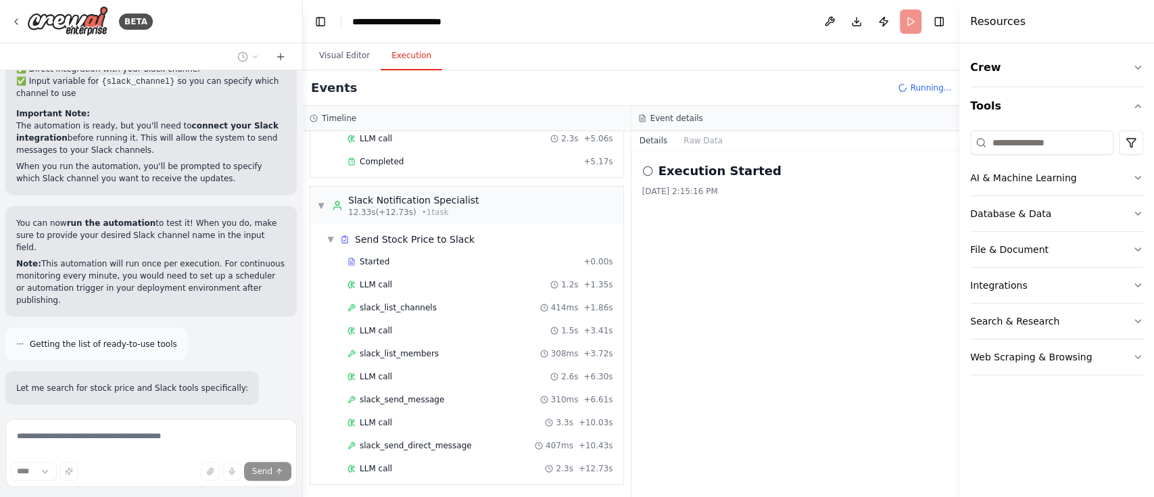
scroll to position [167, 0]
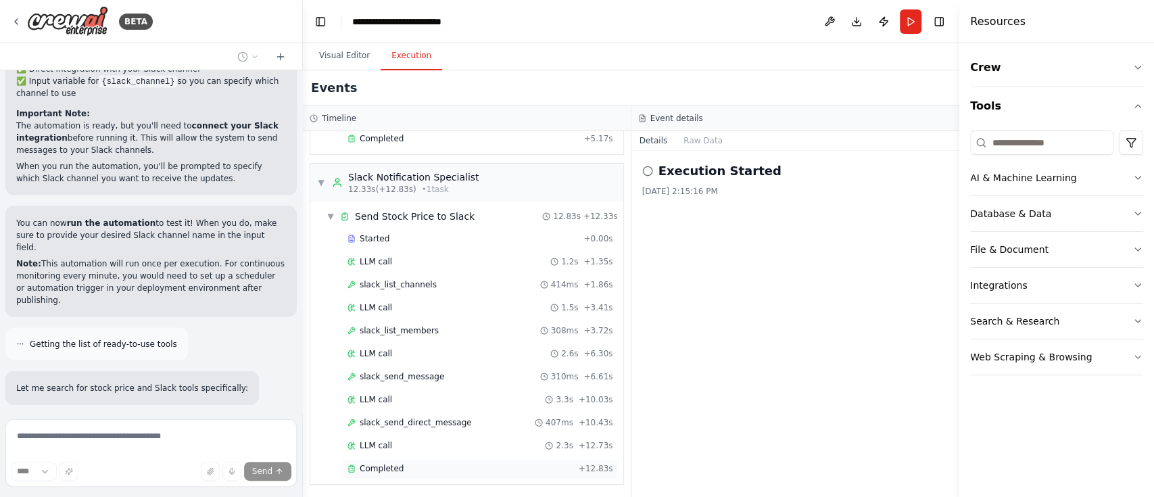
click at [404, 470] on div "Completed" at bounding box center [460, 468] width 226 height 11
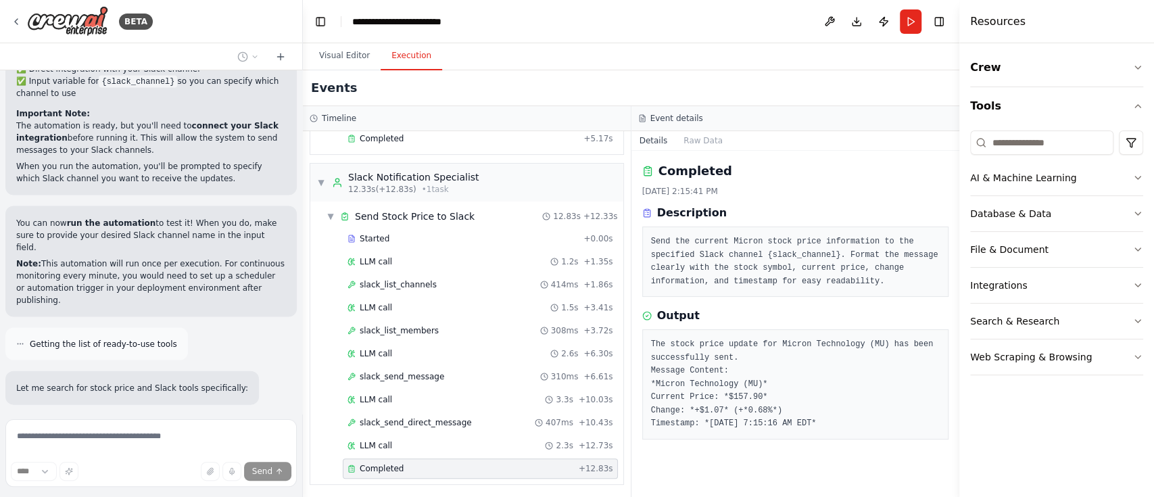
click at [798, 374] on pre "The stock price update for Micron Technology (MU) has been successfully sent. M…" at bounding box center [795, 384] width 289 height 93
click at [802, 390] on pre "The stock price update for Micron Technology (MU) has been successfully sent. M…" at bounding box center [795, 384] width 289 height 93
